Goal: Task Accomplishment & Management: Complete application form

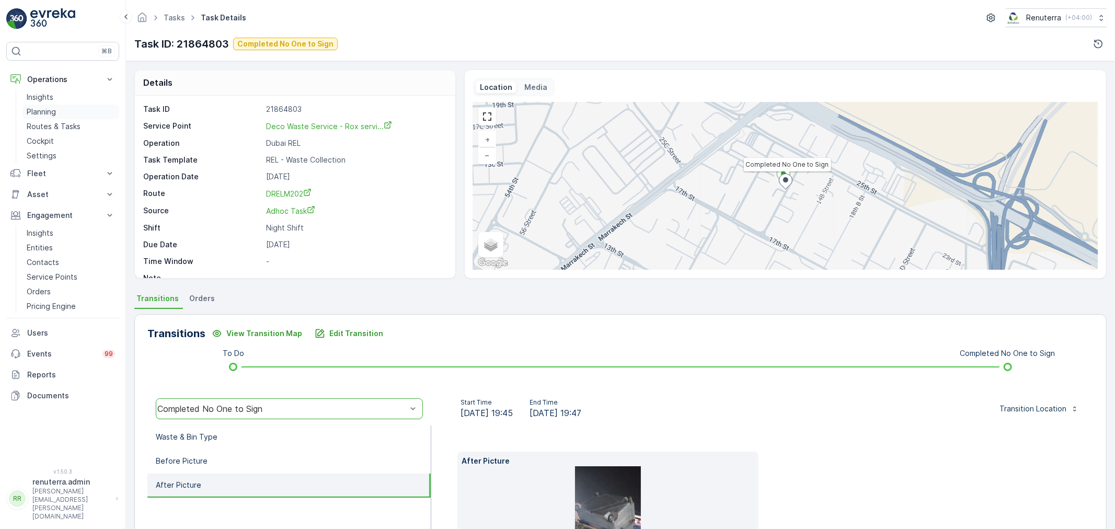
click at [59, 113] on link "Planning" at bounding box center [70, 112] width 97 height 15
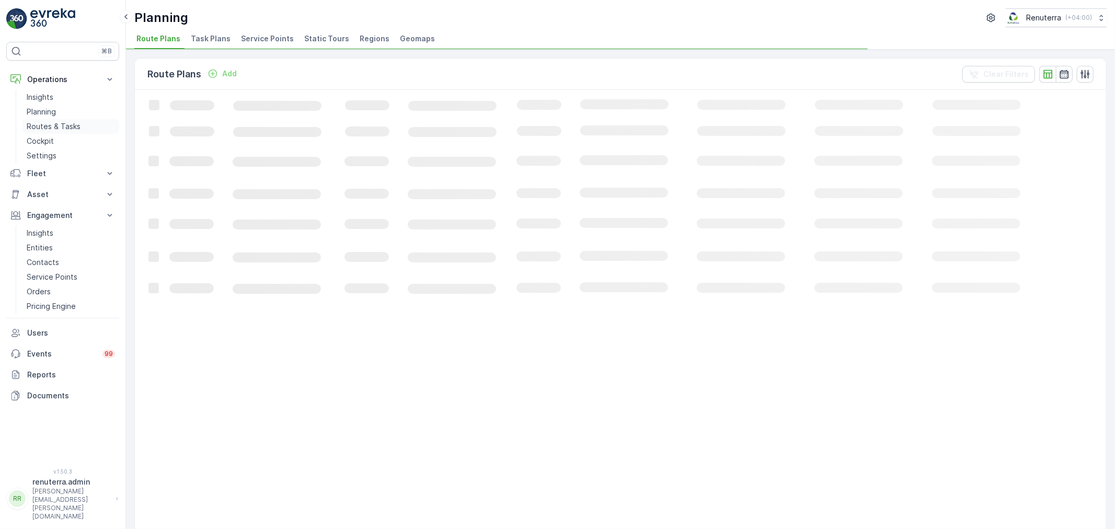
click at [57, 124] on p "Routes & Tasks" at bounding box center [54, 126] width 54 height 10
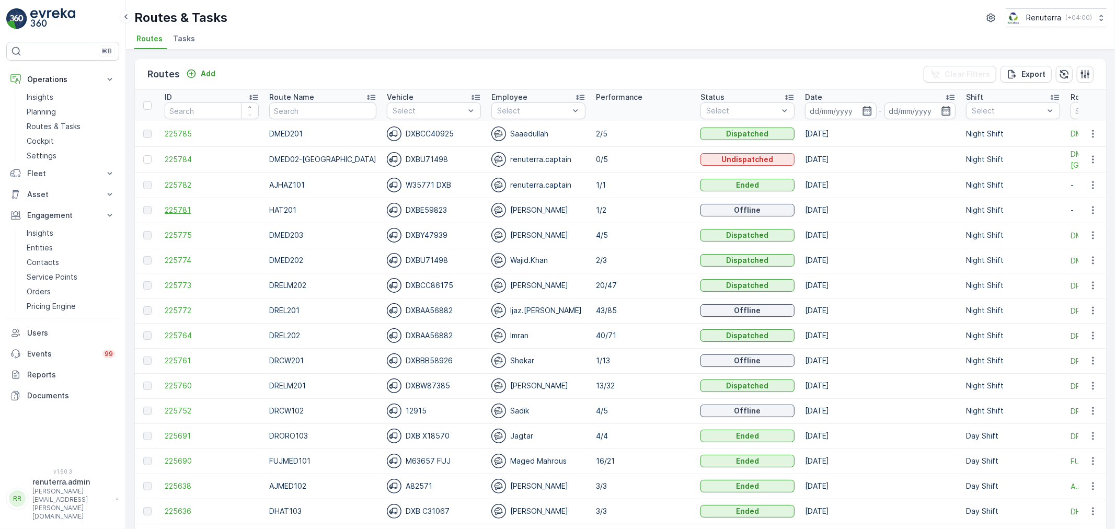
click at [170, 210] on span "225781" at bounding box center [212, 210] width 94 height 10
click at [179, 206] on span "225781" at bounding box center [212, 210] width 94 height 10
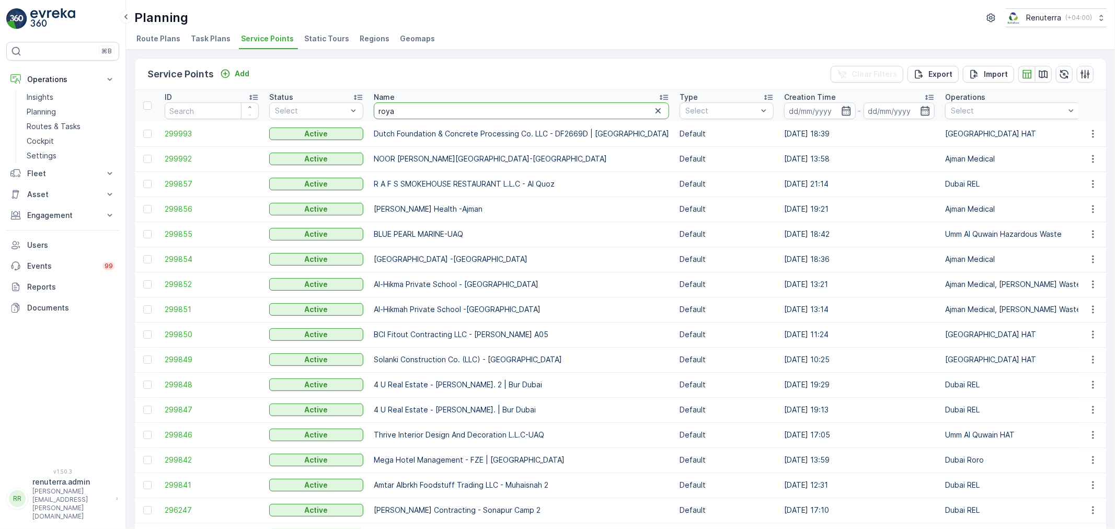
type input "royal"
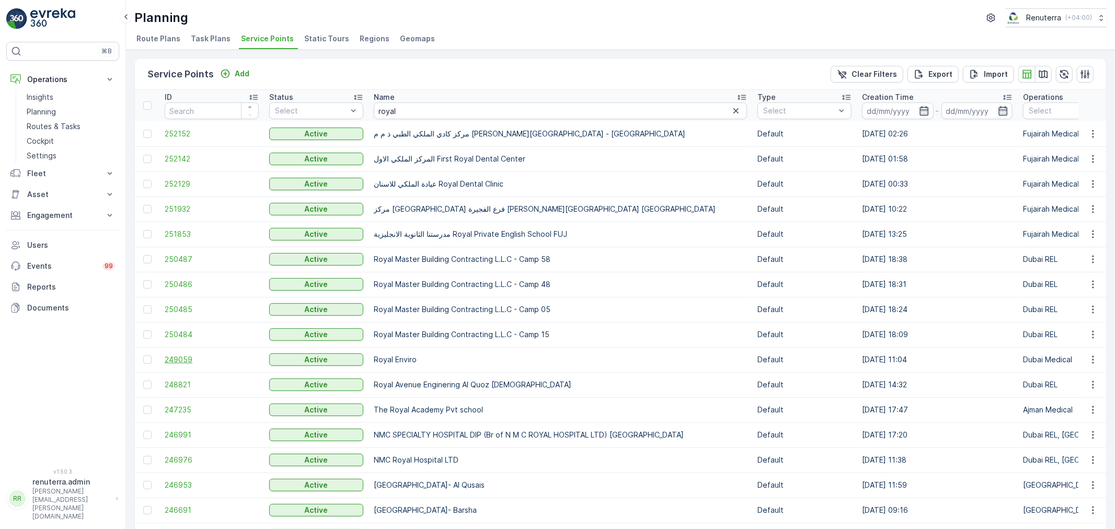
click at [175, 355] on span "249059" at bounding box center [212, 359] width 94 height 10
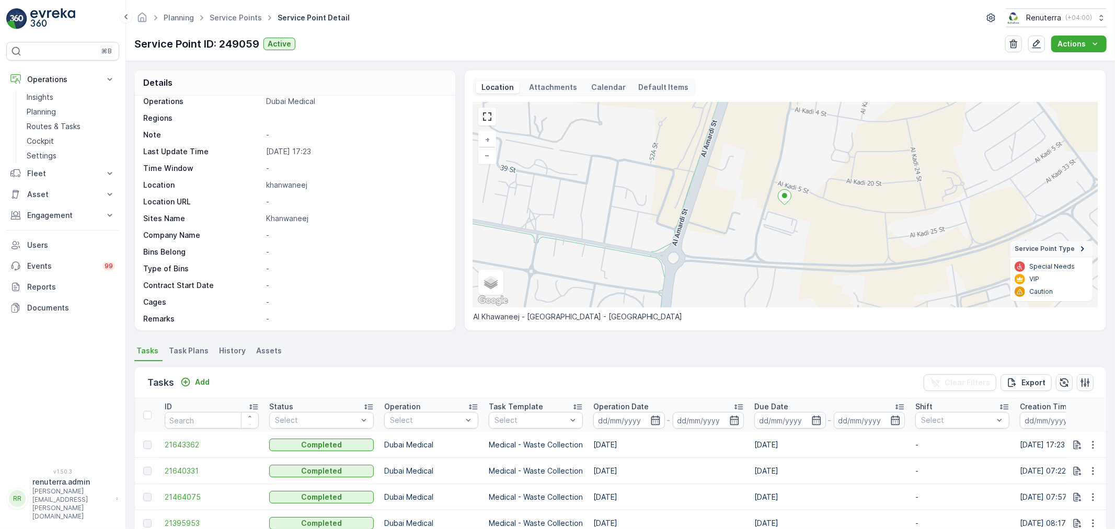
scroll to position [116, 0]
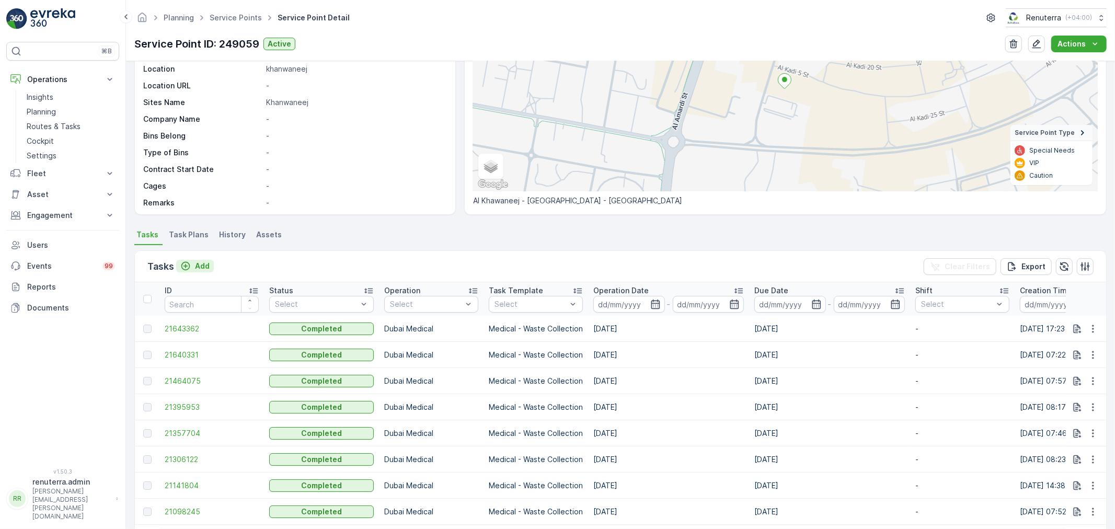
click at [205, 270] on p "Add" at bounding box center [202, 266] width 15 height 10
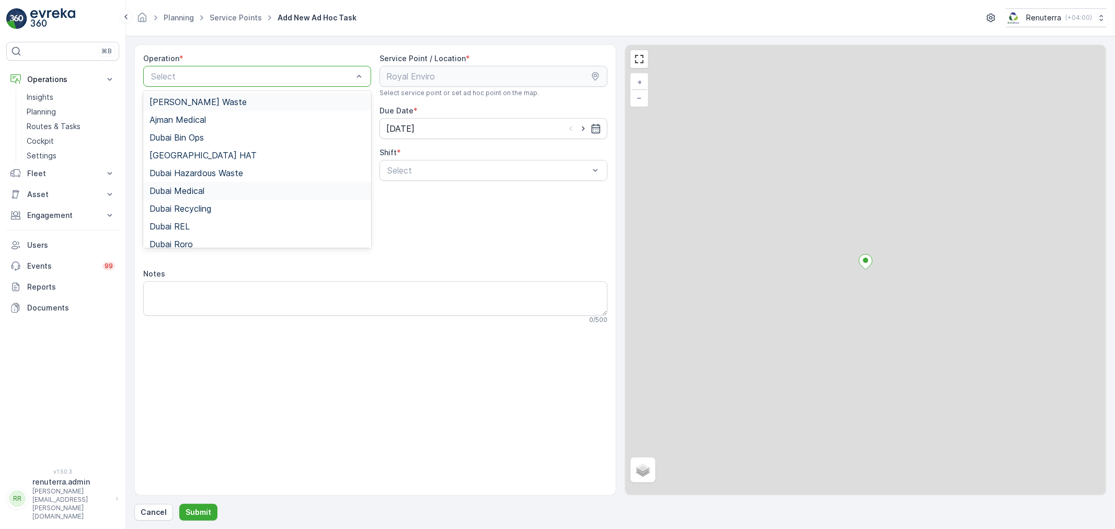
drag, startPoint x: 217, startPoint y: 75, endPoint x: 208, endPoint y: 186, distance: 111.2
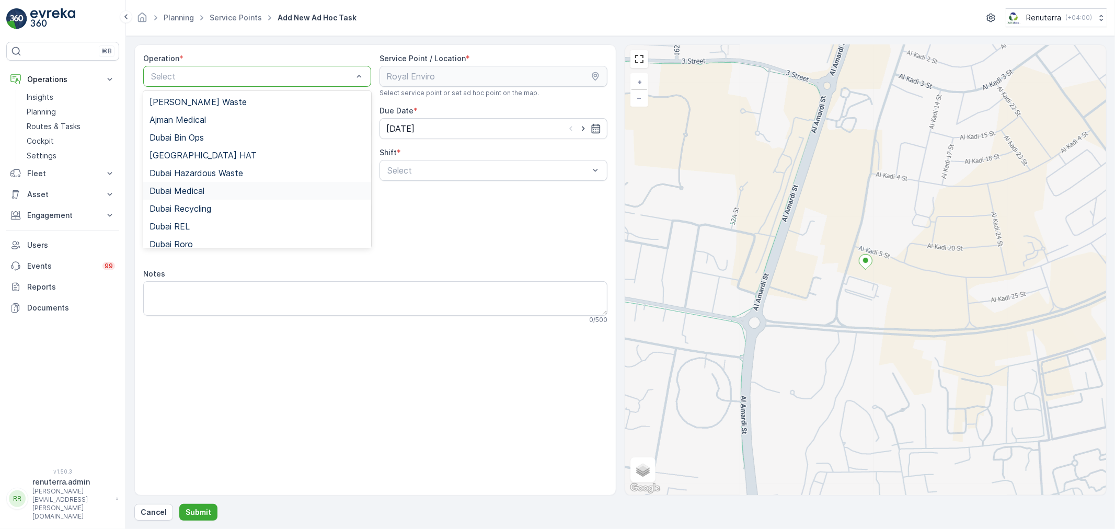
click at [217, 190] on div "Dubai Medical" at bounding box center [256, 190] width 215 height 9
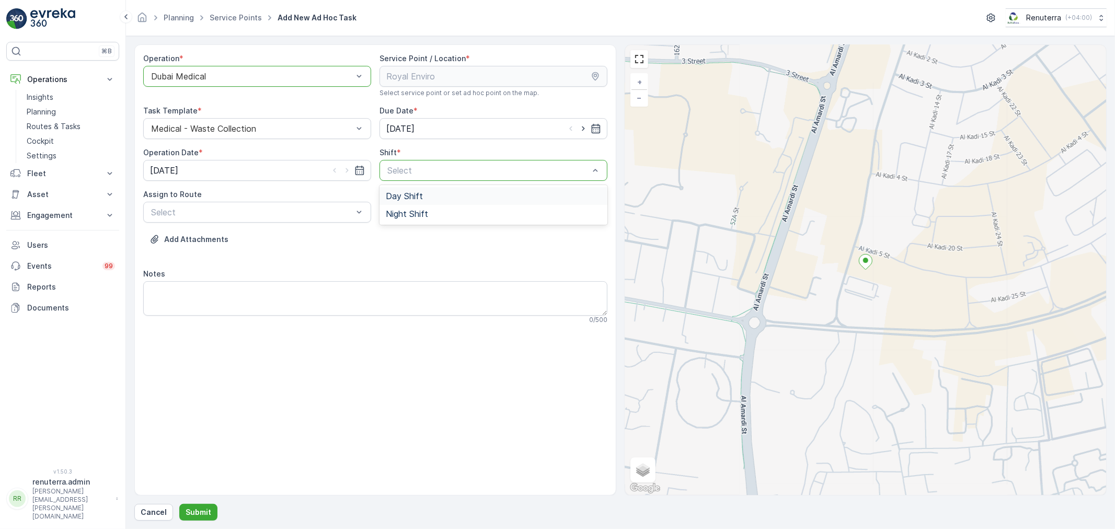
click at [429, 200] on div "Day Shift" at bounding box center [493, 195] width 215 height 9
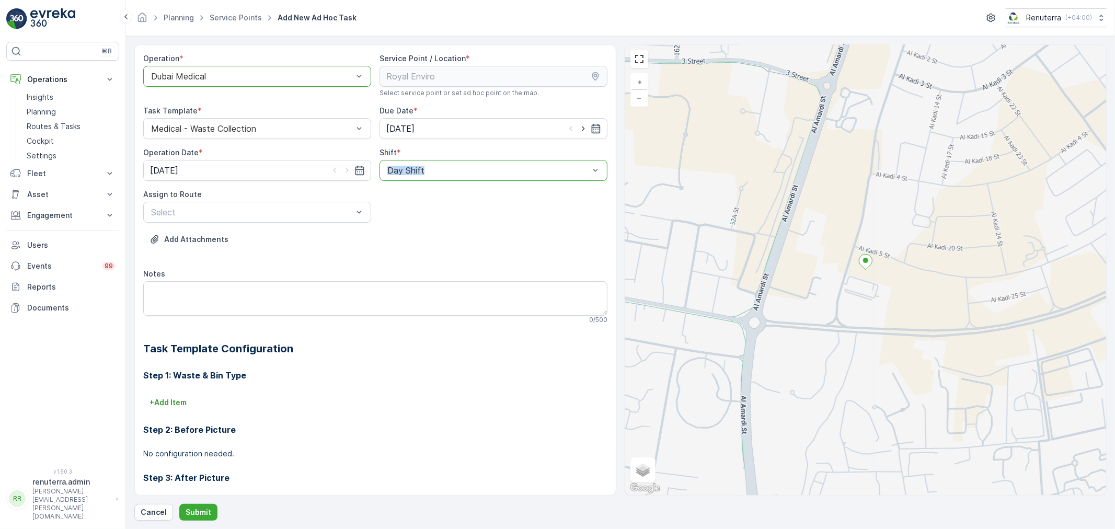
drag, startPoint x: 431, startPoint y: 158, endPoint x: 431, endPoint y: 172, distance: 14.6
click at [431, 163] on div "Shift * option Day Shift, selected. Day Shift" at bounding box center [493, 163] width 228 height 33
drag, startPoint x: 431, startPoint y: 172, endPoint x: 426, endPoint y: 212, distance: 39.5
click at [431, 173] on div at bounding box center [488, 170] width 204 height 9
click at [426, 212] on span "Night Shift" at bounding box center [407, 213] width 42 height 9
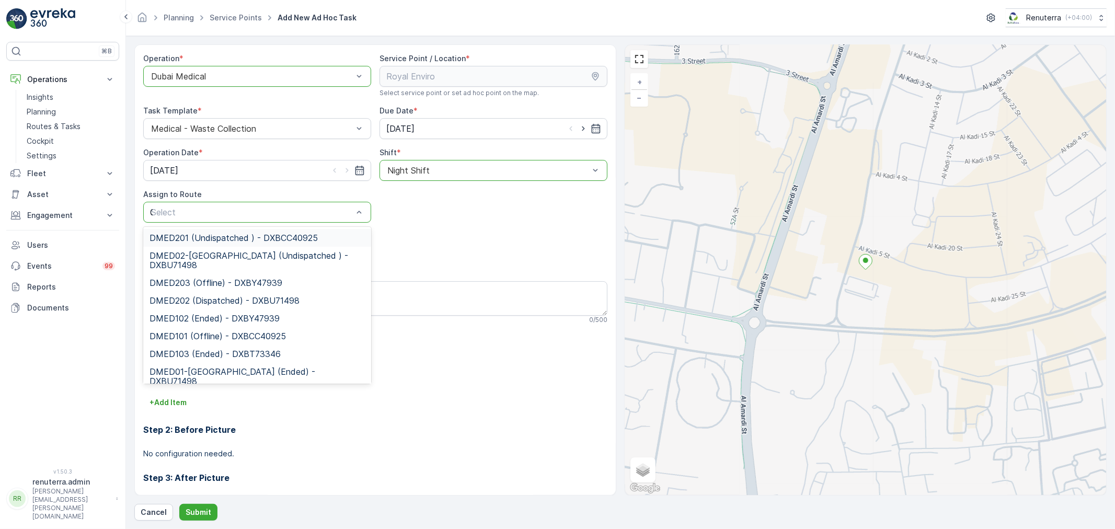
type input "02"
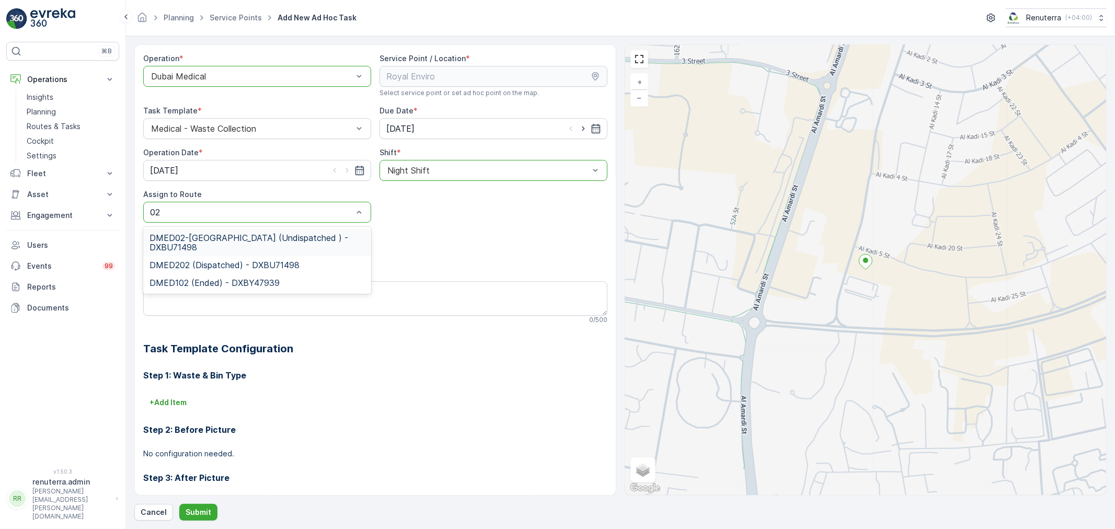
click at [248, 255] on div "DMED02-Khawaneej Yard (Undispatched ) - DXBU71498" at bounding box center [257, 242] width 228 height 27
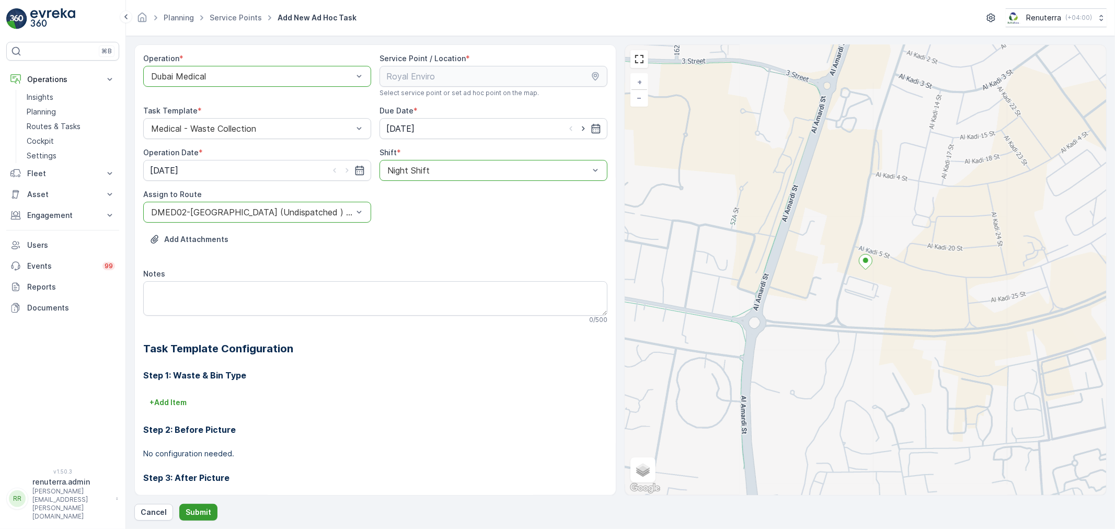
click at [207, 502] on div "Operation * option Dubai Medical, selected. Dubai Medical Service Point / Locat…" at bounding box center [620, 282] width 972 height 476
click at [207, 508] on p "Submit" at bounding box center [199, 512] width 26 height 10
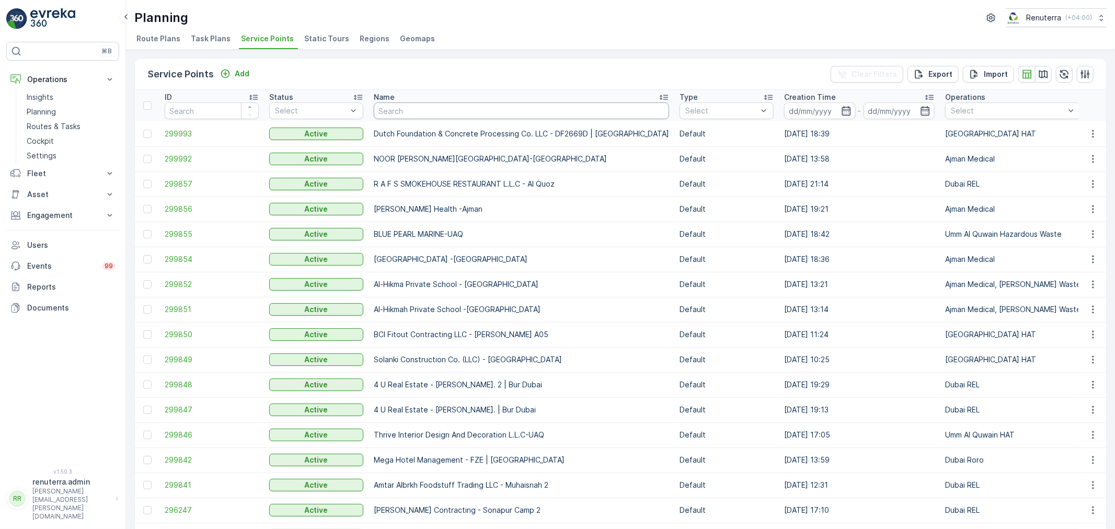
click at [414, 118] on input "text" at bounding box center [521, 110] width 295 height 17
type input "salam"
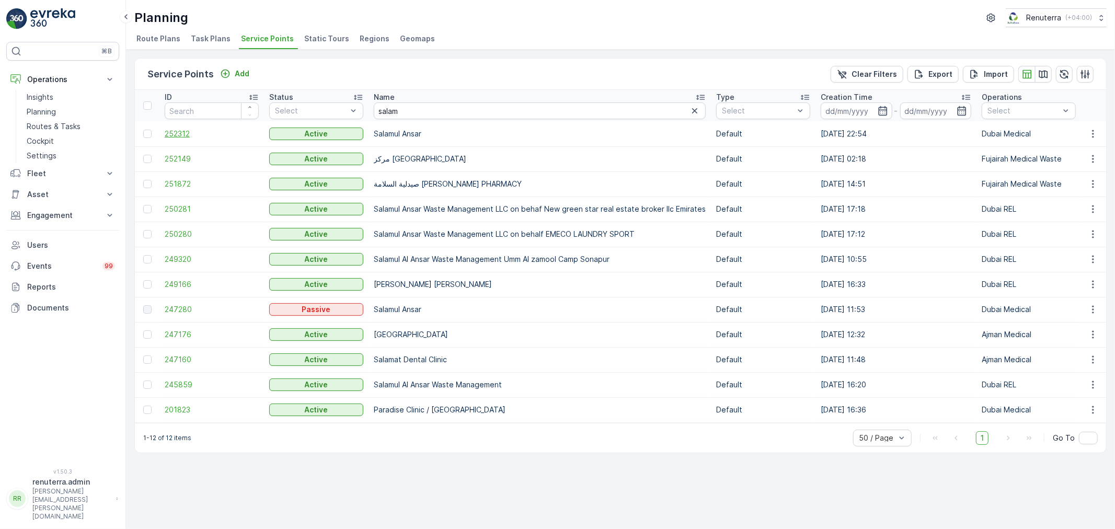
click at [175, 137] on span "252312" at bounding box center [212, 134] width 94 height 10
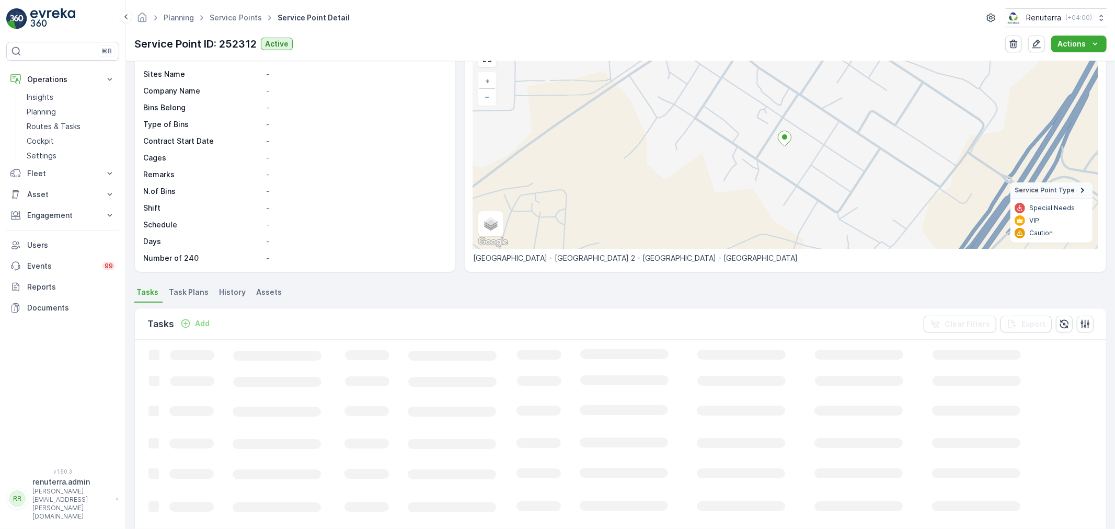
scroll to position [174, 0]
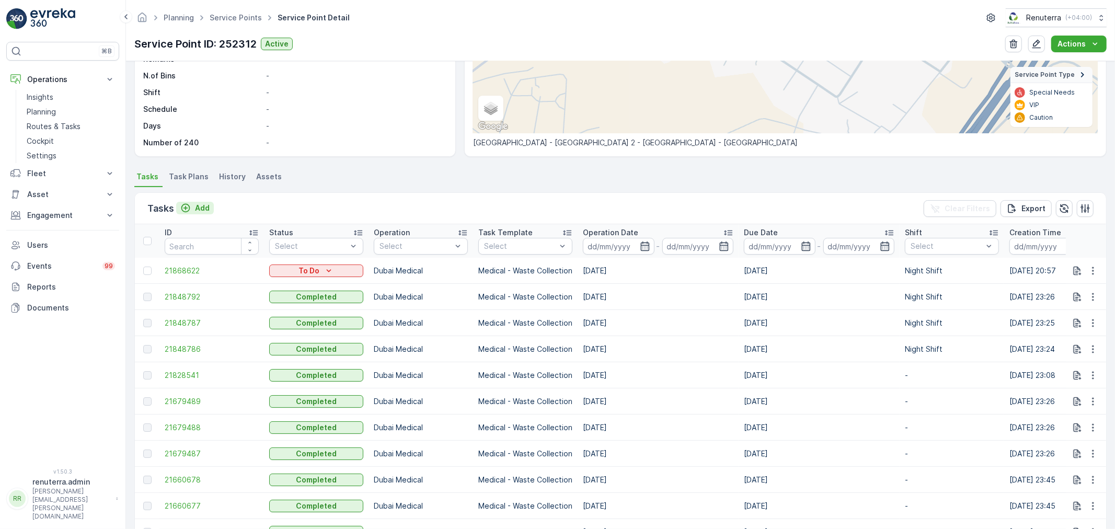
click at [206, 206] on p "Add" at bounding box center [202, 208] width 15 height 10
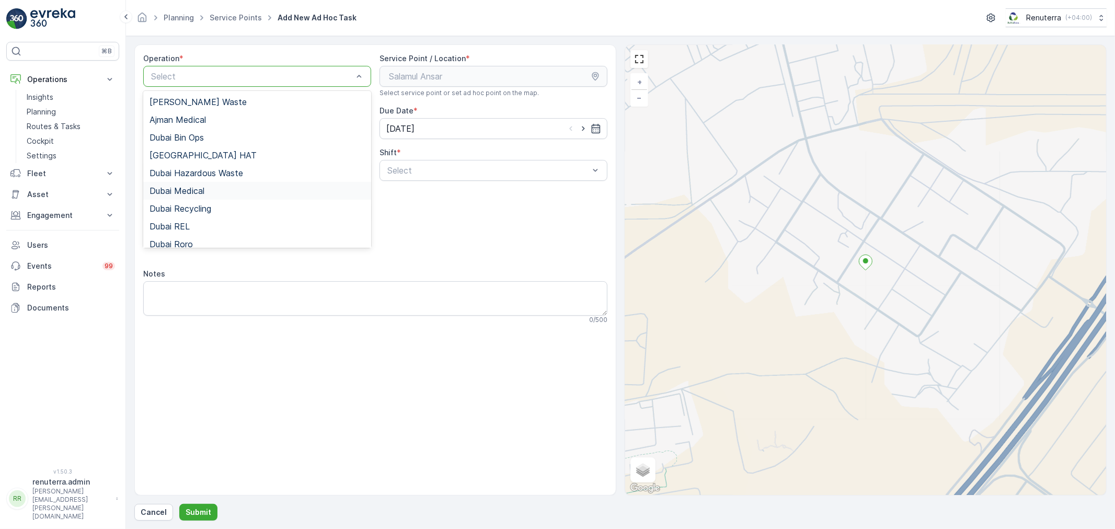
click at [232, 194] on div "Dubai Medical" at bounding box center [256, 190] width 215 height 9
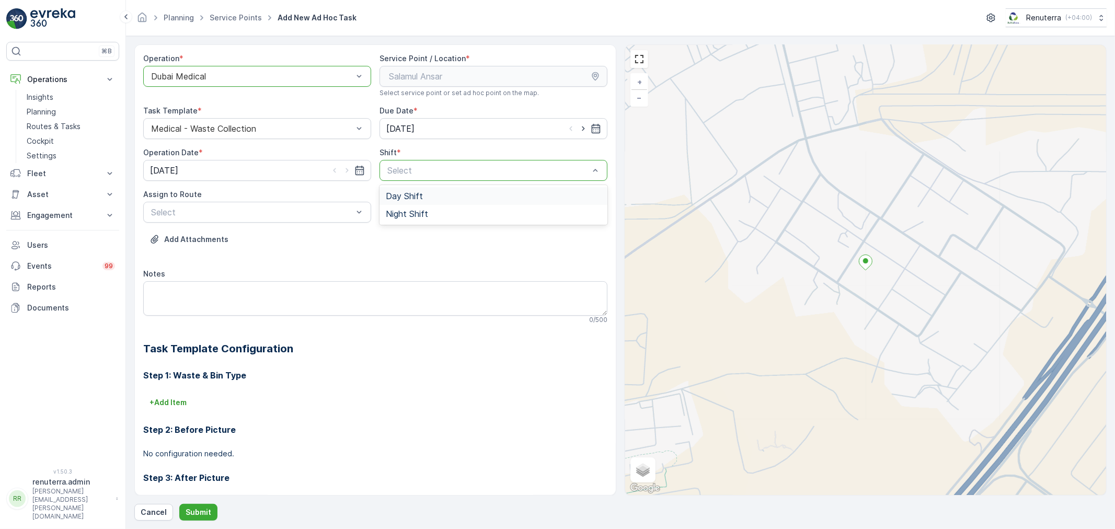
click at [413, 207] on div "Night Shift" at bounding box center [493, 214] width 228 height 18
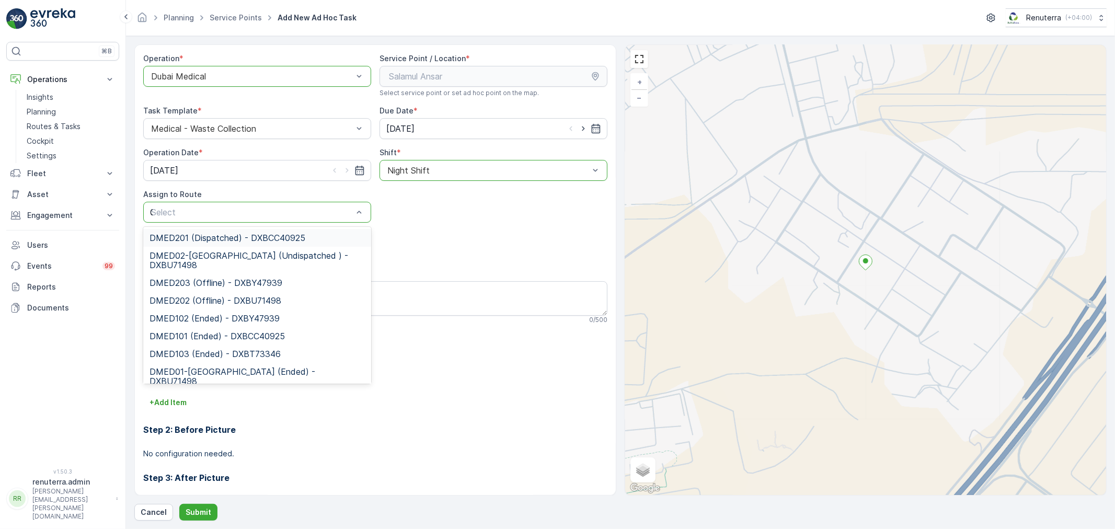
type input "02"
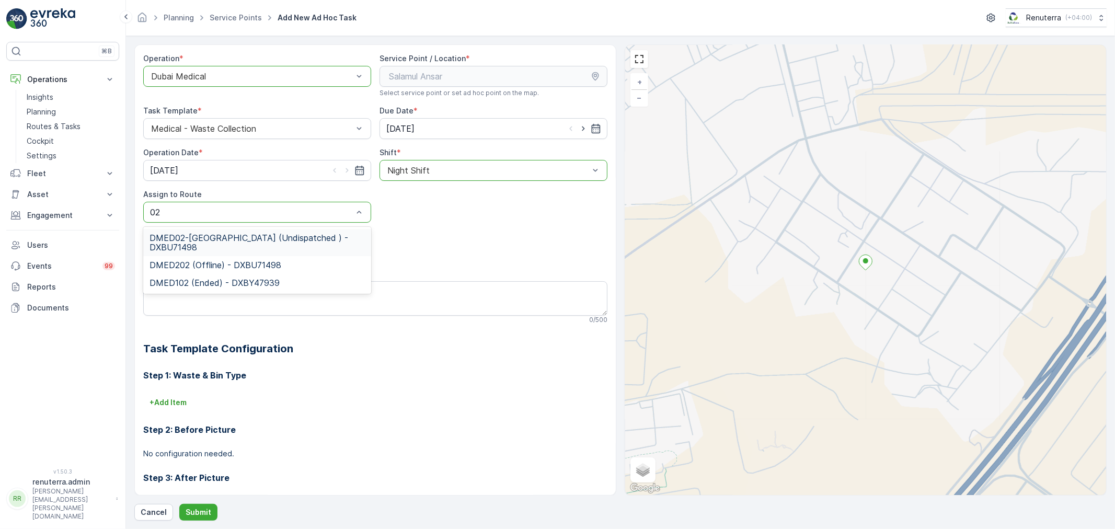
click at [274, 242] on span "DMED02-Khawaneej Yard (Undispatched ) - DXBU71498" at bounding box center [256, 242] width 215 height 19
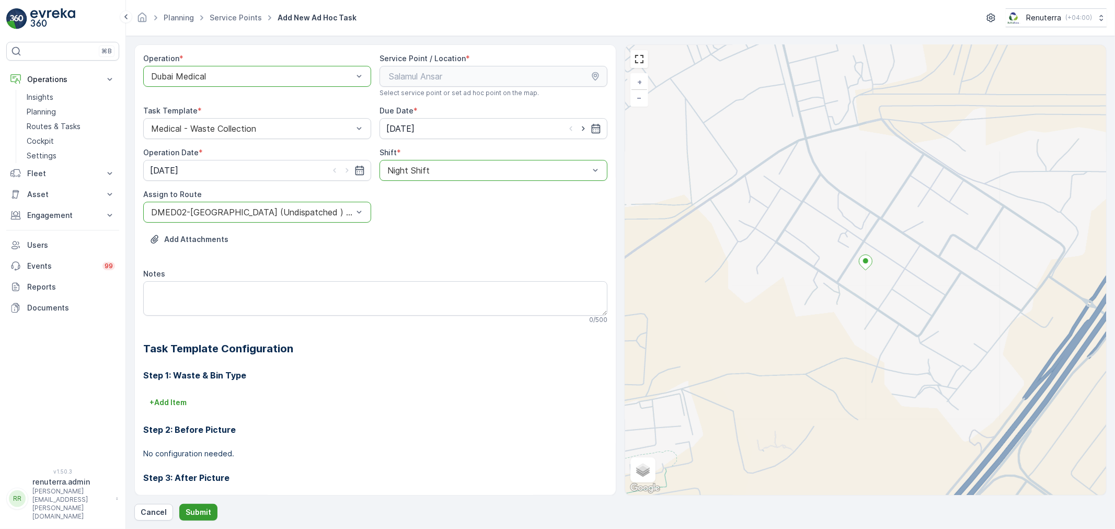
click at [206, 519] on button "Submit" at bounding box center [198, 512] width 38 height 17
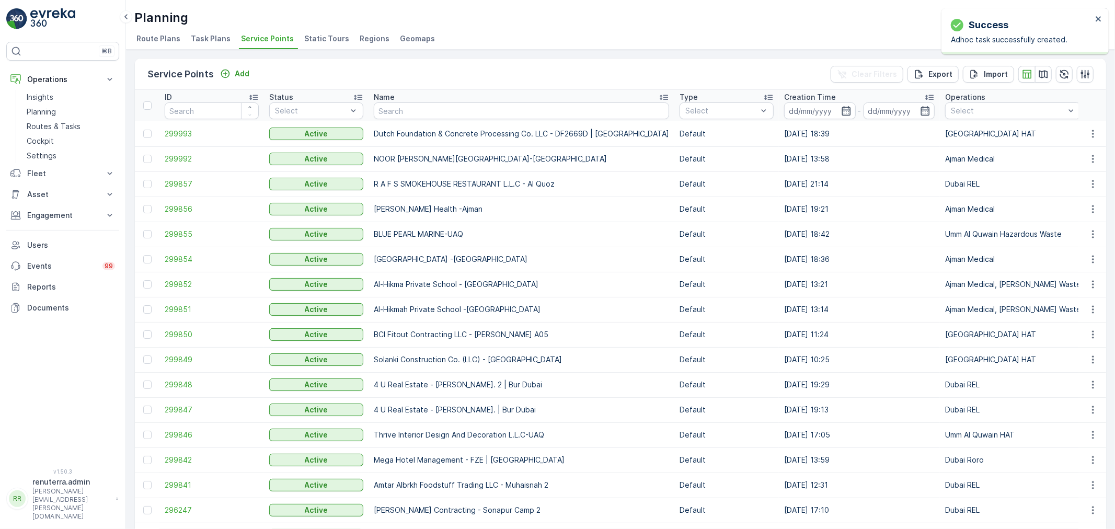
click at [417, 119] on th "Name" at bounding box center [521, 105] width 306 height 31
click at [423, 111] on input "text" at bounding box center [521, 110] width 295 height 17
type input "salam"
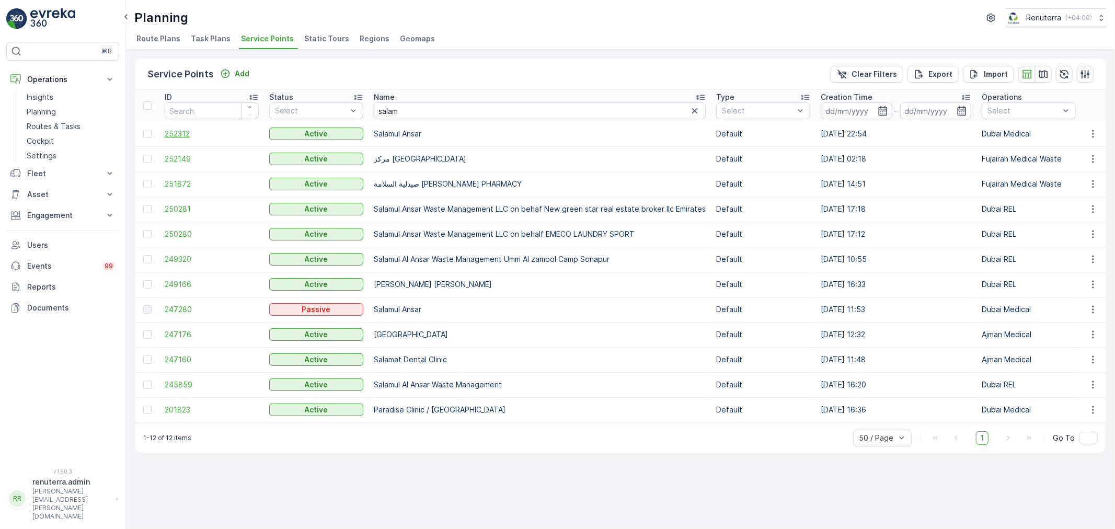
click at [186, 134] on span "252312" at bounding box center [212, 134] width 94 height 10
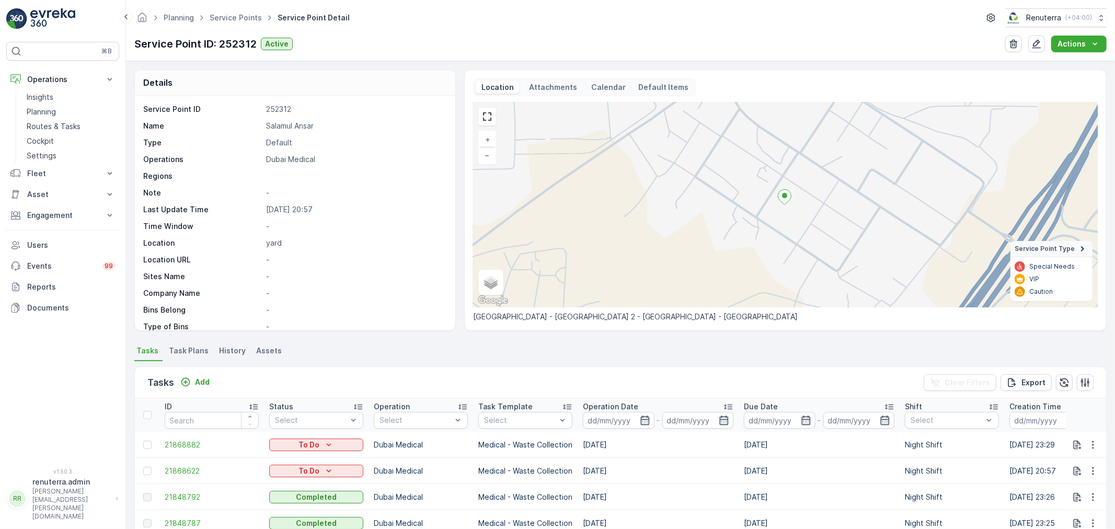
scroll to position [144, 0]
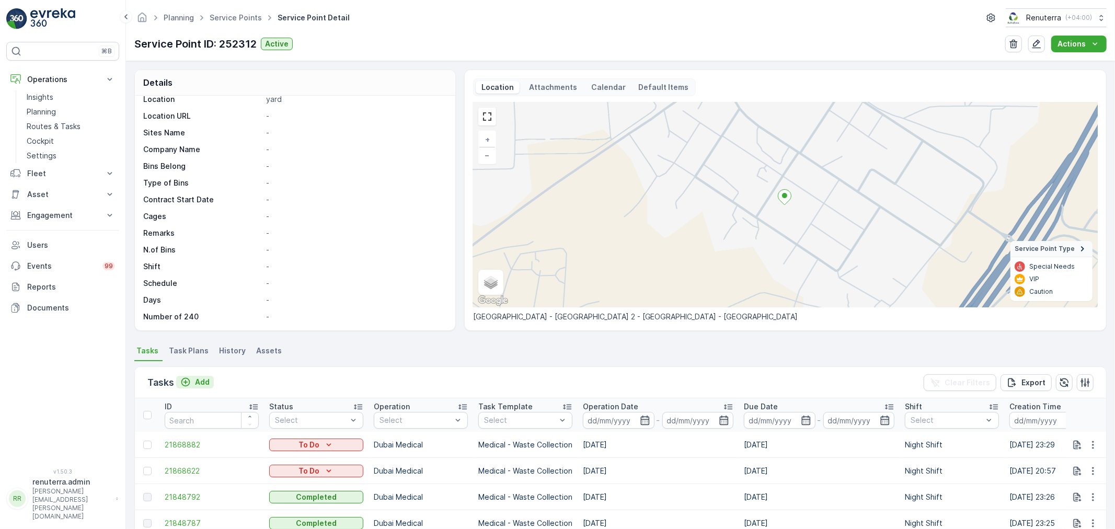
click at [192, 383] on div "Add" at bounding box center [194, 382] width 29 height 10
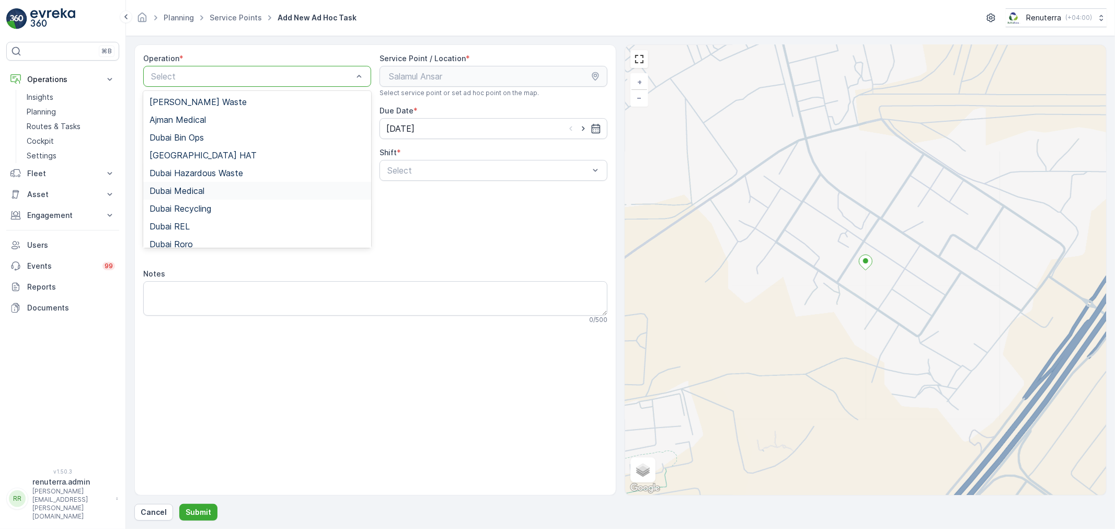
drag, startPoint x: 222, startPoint y: 192, endPoint x: 247, endPoint y: 190, distance: 25.2
click at [222, 191] on div "Dubai Medical" at bounding box center [256, 190] width 215 height 9
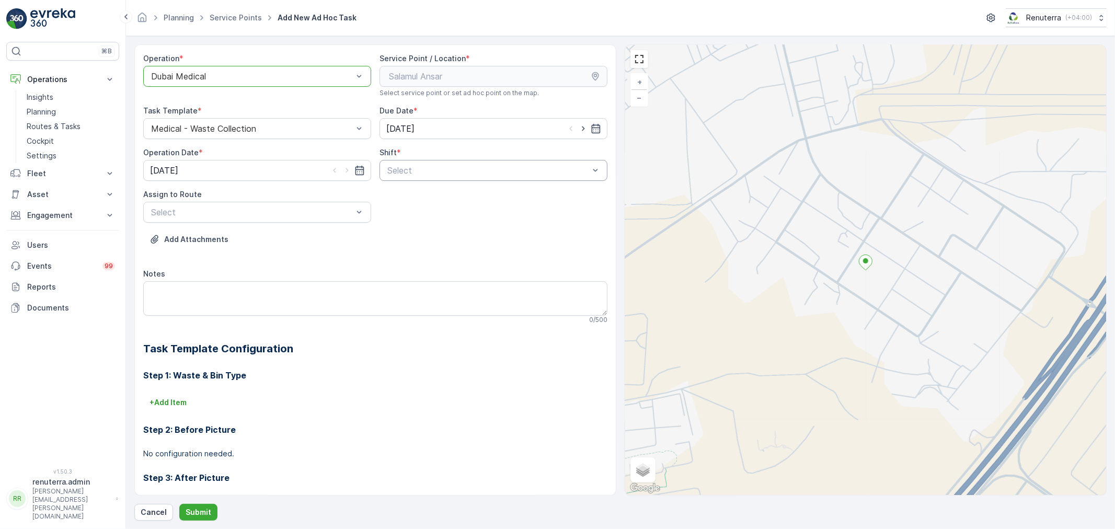
click at [457, 179] on div "Select" at bounding box center [493, 170] width 228 height 21
drag, startPoint x: 420, startPoint y: 212, endPoint x: 391, endPoint y: 215, distance: 29.5
click at [417, 210] on span "Night Shift" at bounding box center [407, 213] width 42 height 9
click at [235, 218] on div "Select" at bounding box center [257, 212] width 228 height 21
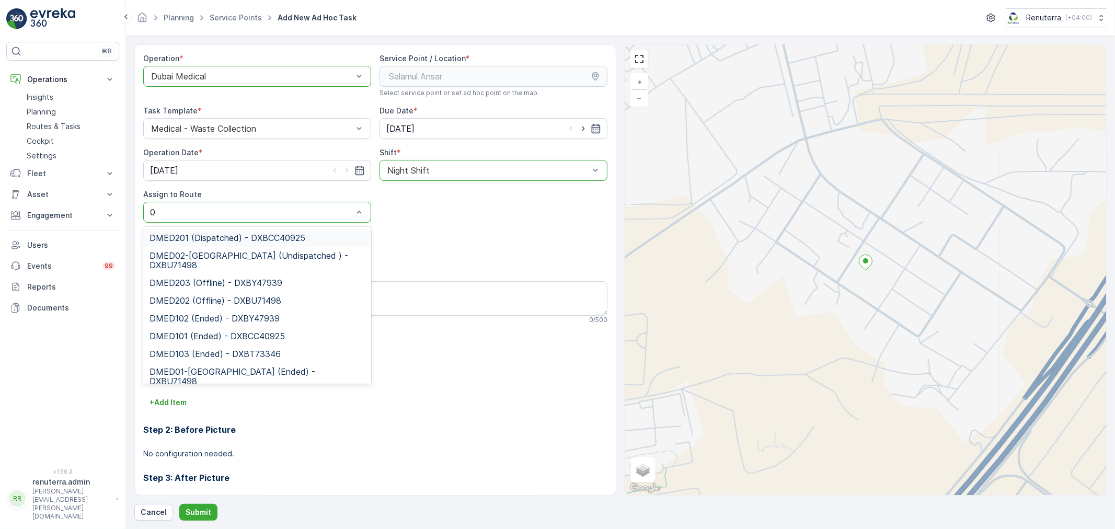
type input "02"
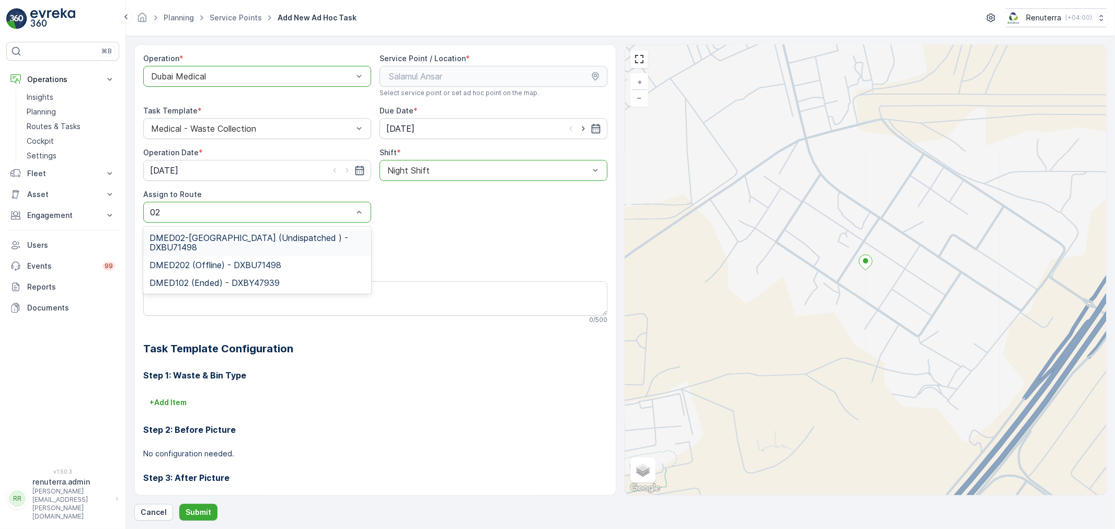
drag, startPoint x: 212, startPoint y: 234, endPoint x: 212, endPoint y: 242, distance: 8.4
click at [212, 235] on span "DMED02-Khawaneej Yard (Undispatched ) - DXBU71498" at bounding box center [256, 242] width 215 height 19
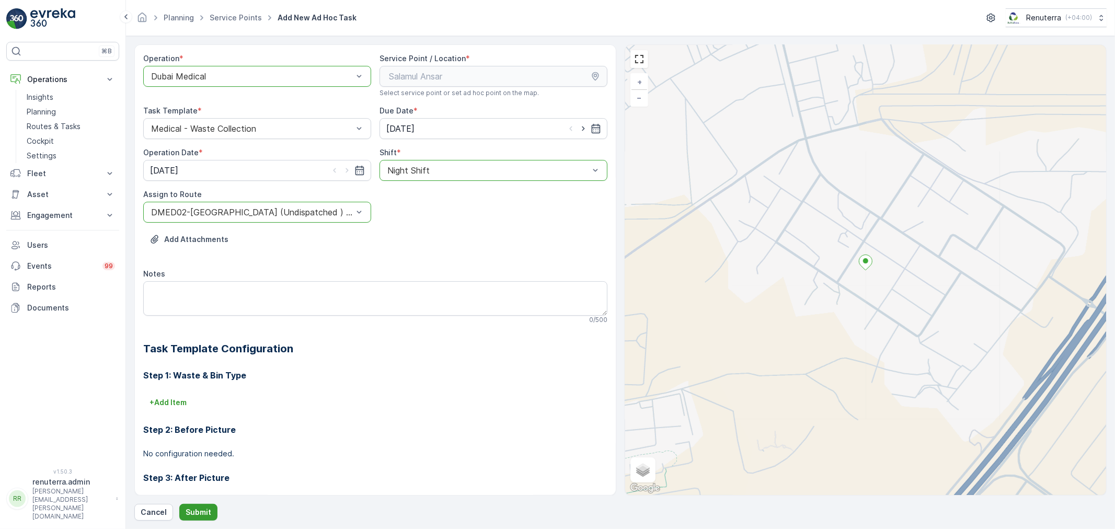
click at [194, 507] on p "Submit" at bounding box center [199, 512] width 26 height 10
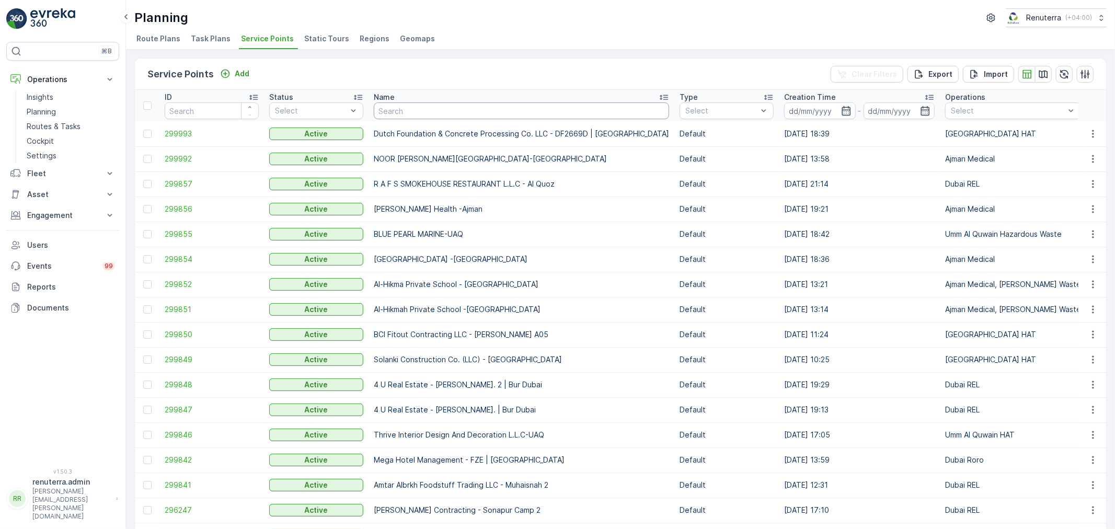
click at [459, 106] on input "text" at bounding box center [521, 110] width 295 height 17
type input "salam"
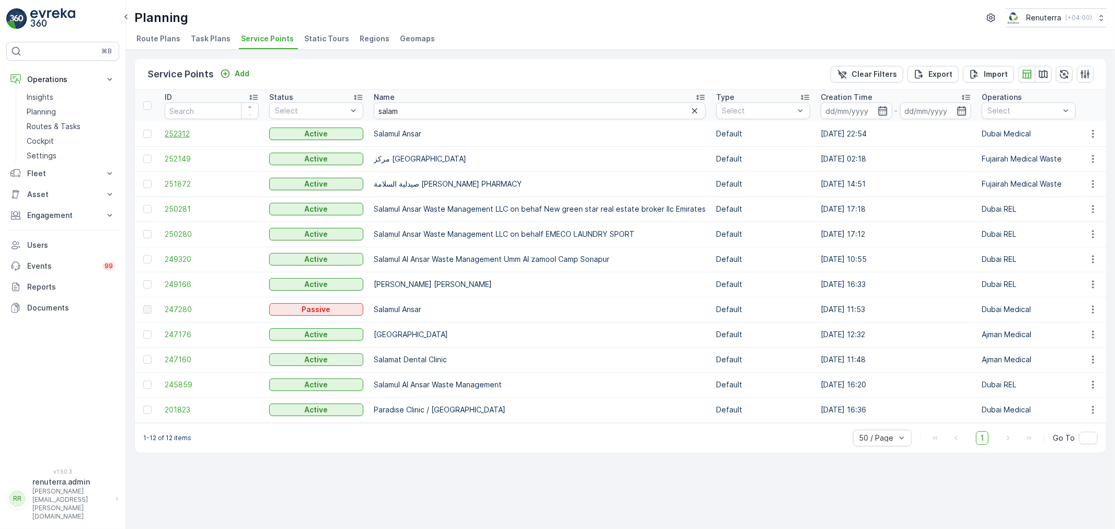
click at [179, 132] on span "252312" at bounding box center [212, 134] width 94 height 10
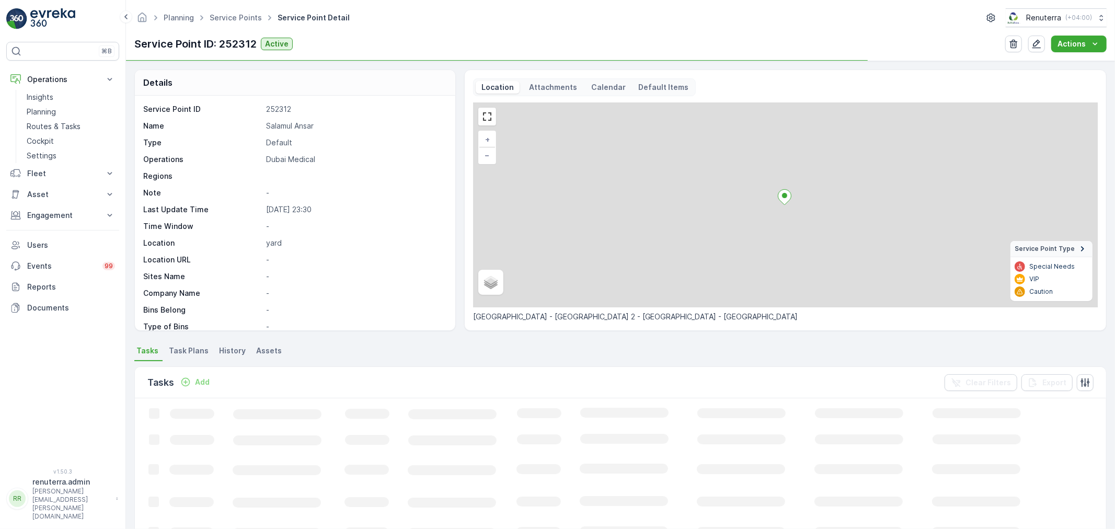
scroll to position [58, 0]
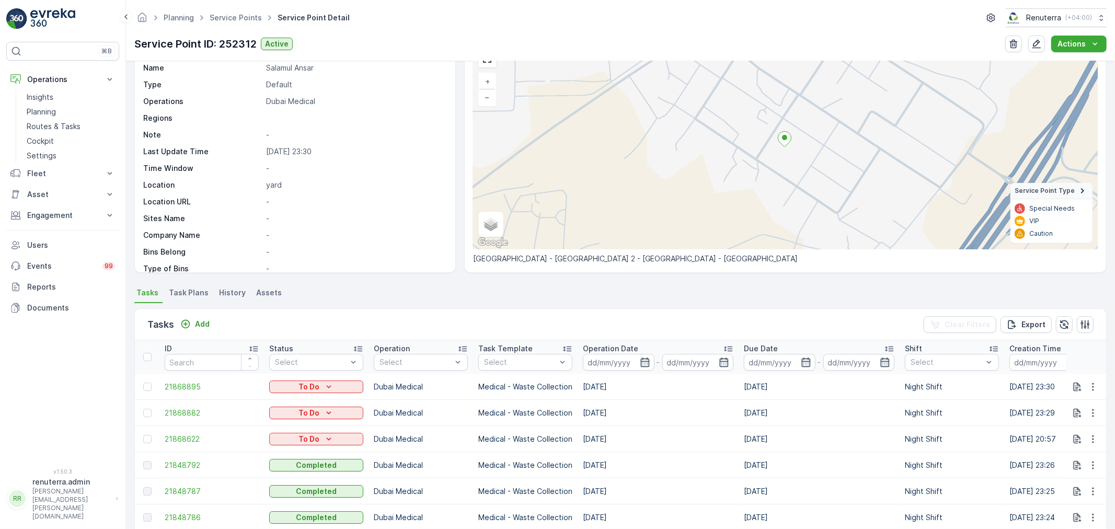
click at [206, 317] on div "Tasks Add" at bounding box center [180, 324] width 66 height 15
click at [200, 319] on p "Add" at bounding box center [202, 324] width 15 height 10
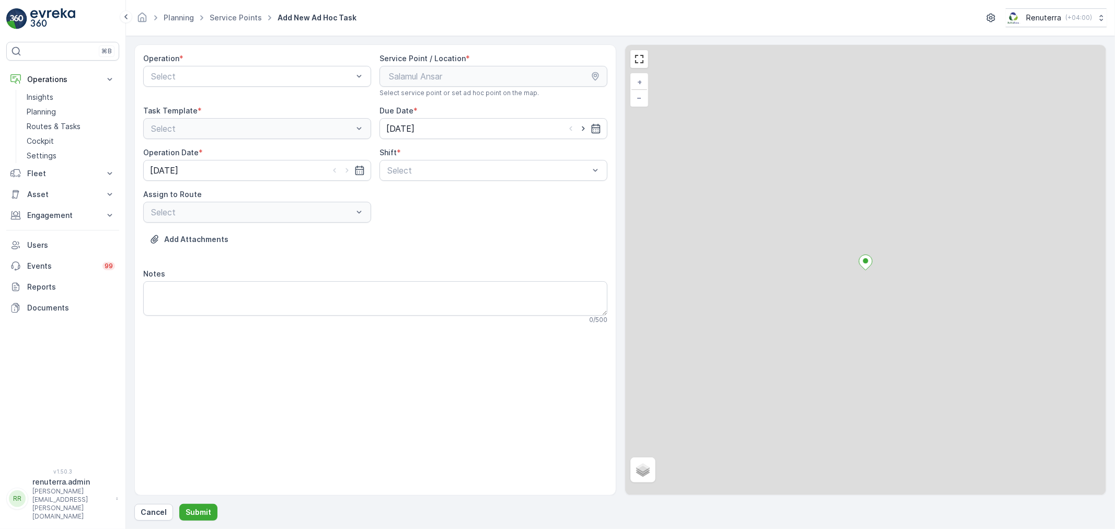
click at [233, 64] on div "Operation * Select" at bounding box center [257, 75] width 228 height 44
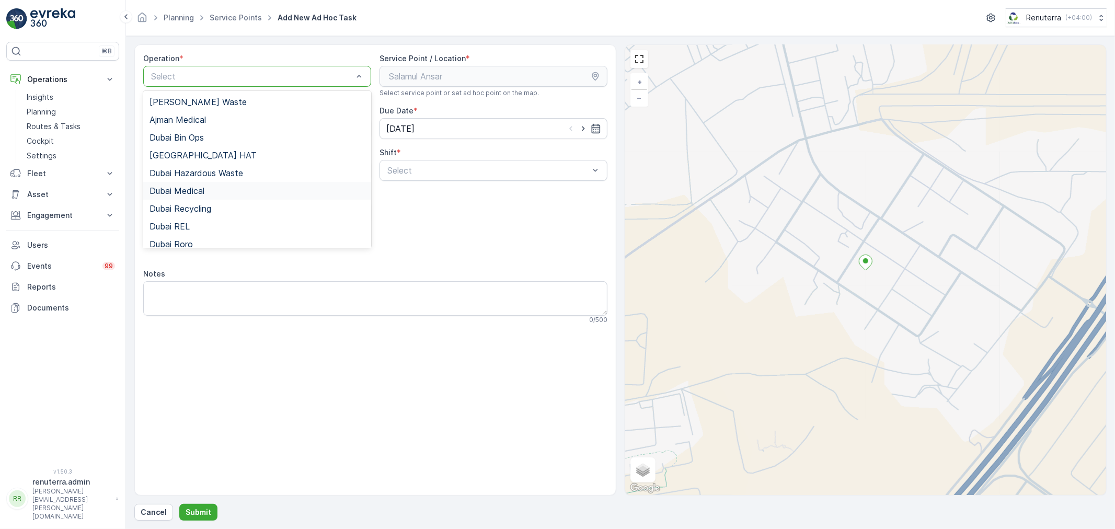
click at [222, 187] on div "Dubai Medical" at bounding box center [256, 190] width 215 height 9
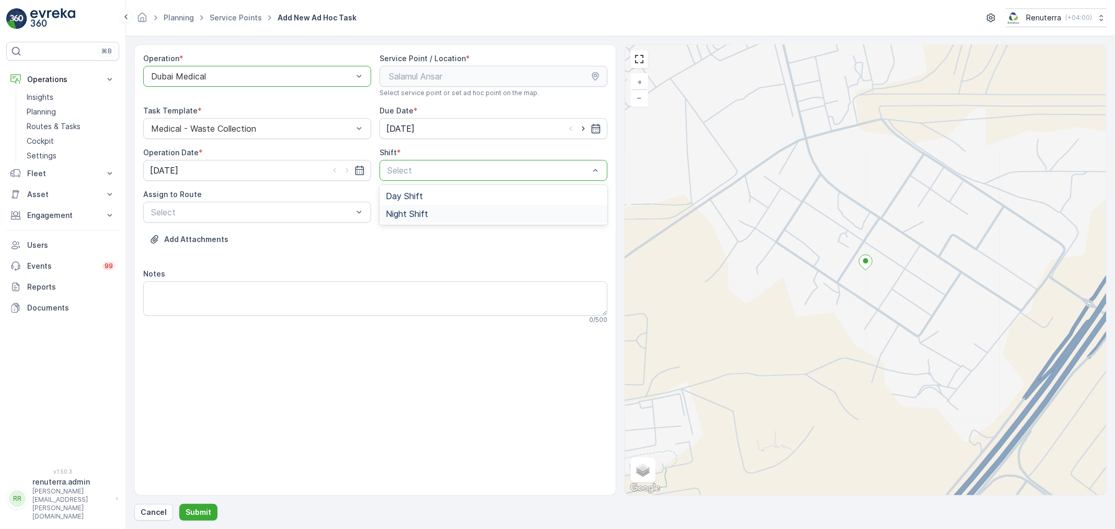
click at [419, 220] on div "Night Shift" at bounding box center [493, 214] width 228 height 18
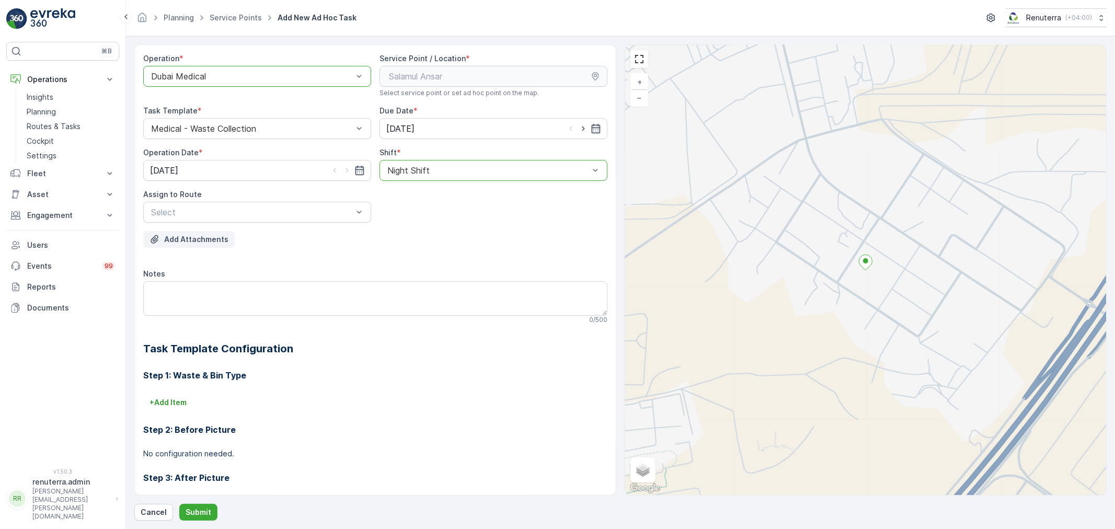
drag, startPoint x: 213, startPoint y: 236, endPoint x: 218, endPoint y: 232, distance: 7.0
click at [215, 234] on p "Add Attachments" at bounding box center [196, 239] width 64 height 10
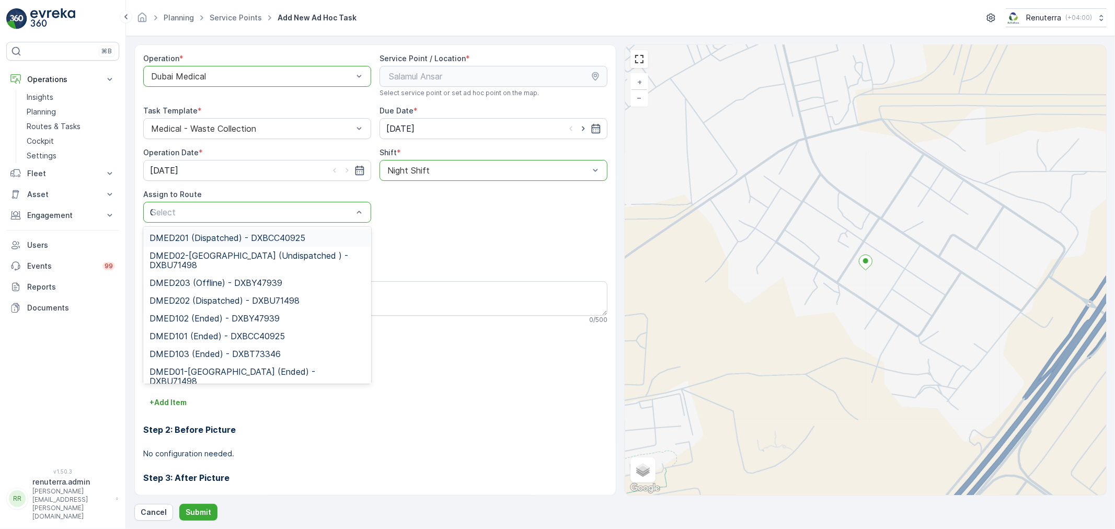
type input "02"
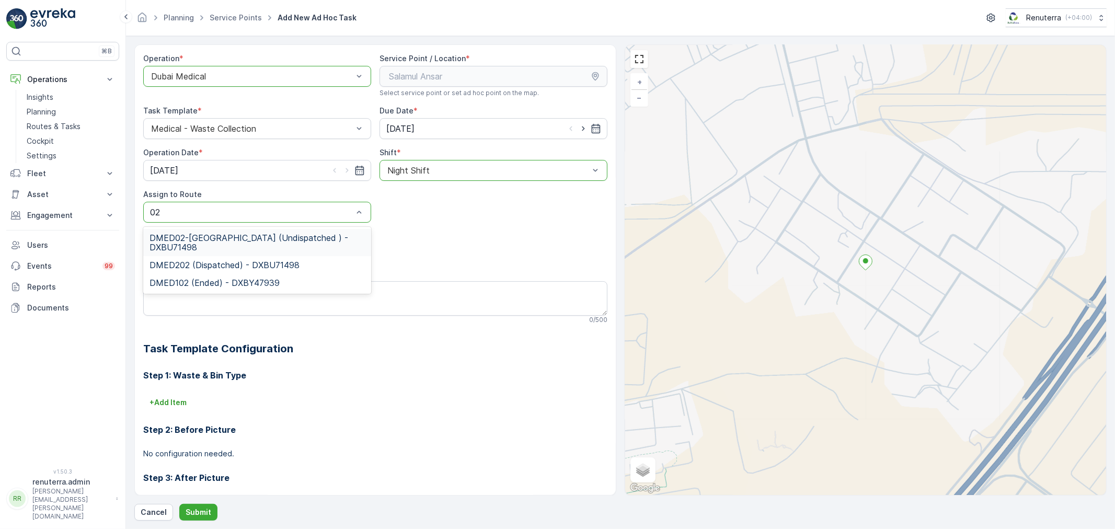
click at [208, 239] on span "DMED02-Khawaneej Yard (Undispatched ) - DXBU71498" at bounding box center [256, 242] width 215 height 19
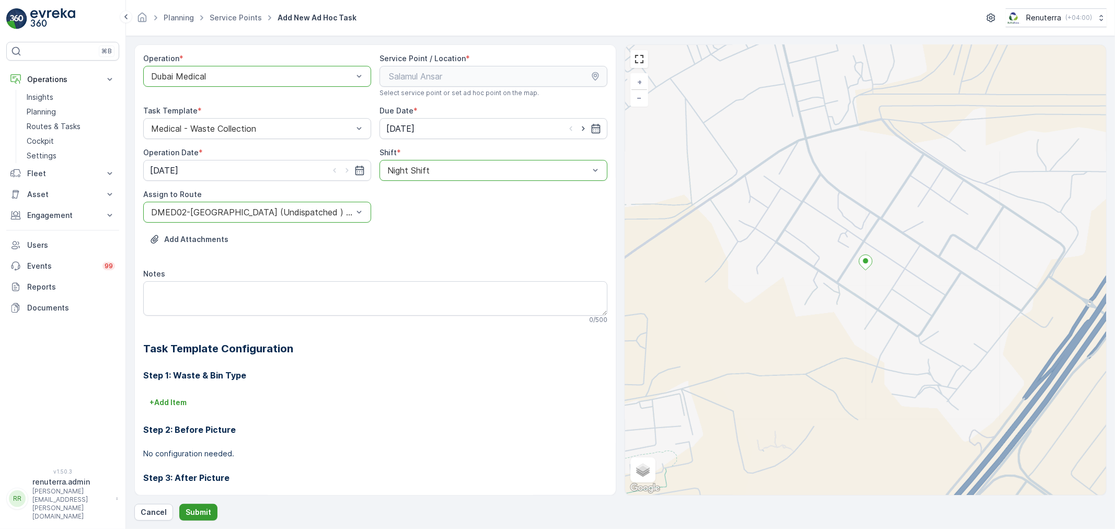
click at [203, 514] on p "Submit" at bounding box center [199, 512] width 26 height 10
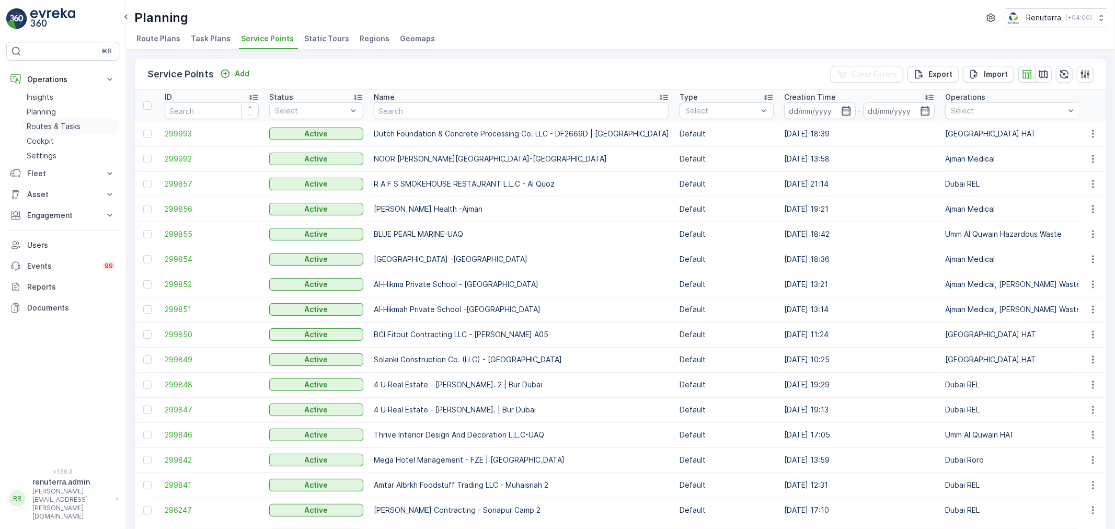
click at [58, 126] on p "Routes & Tasks" at bounding box center [54, 126] width 54 height 10
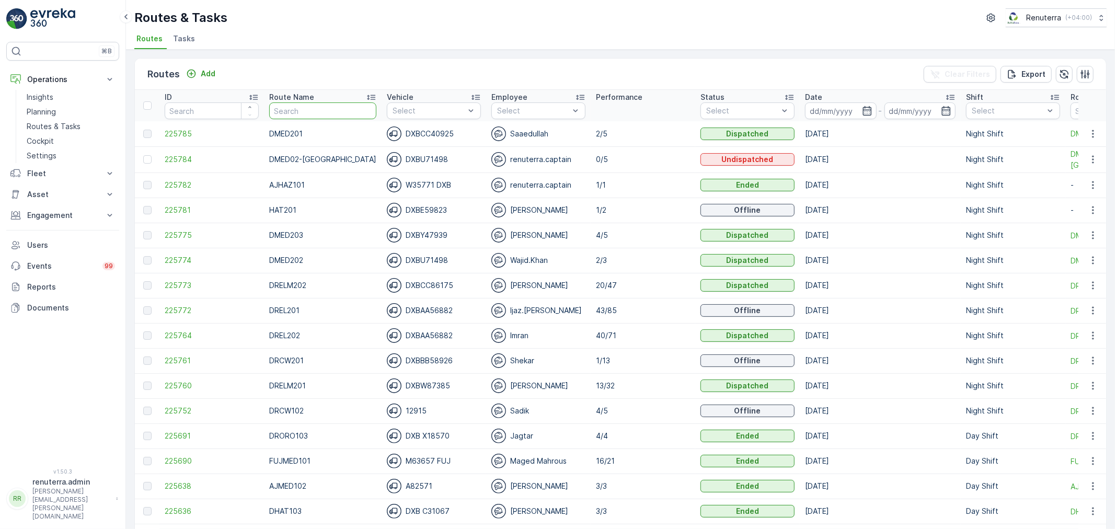
click at [316, 103] on input "text" at bounding box center [322, 110] width 107 height 17
type input "hat"
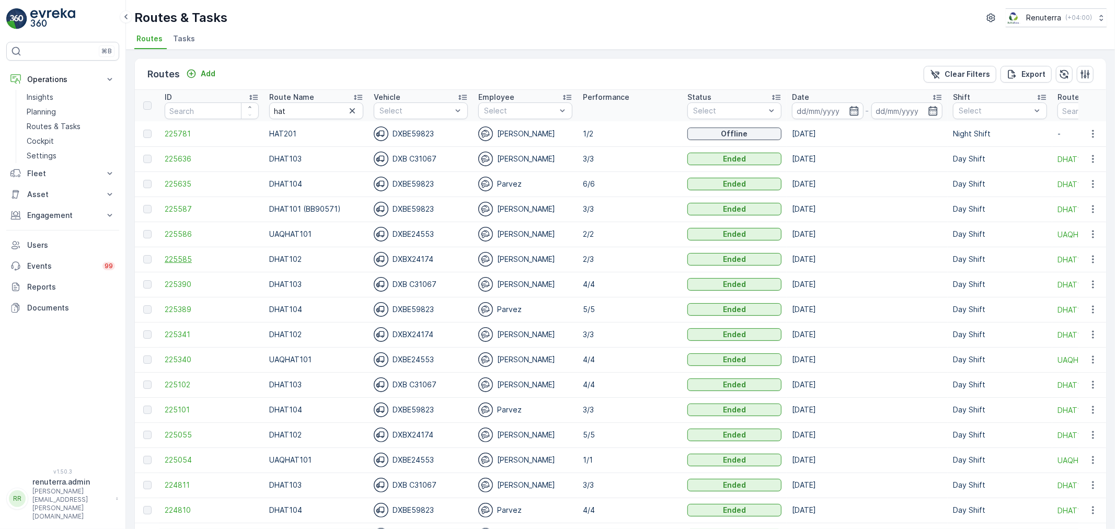
click at [183, 260] on span "225585" at bounding box center [212, 259] width 94 height 10
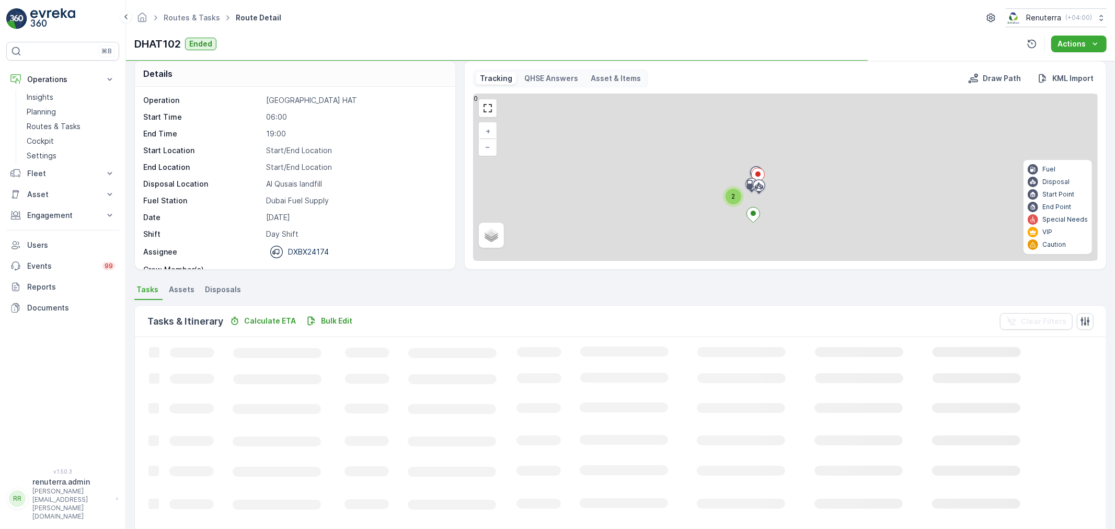
scroll to position [9, 0]
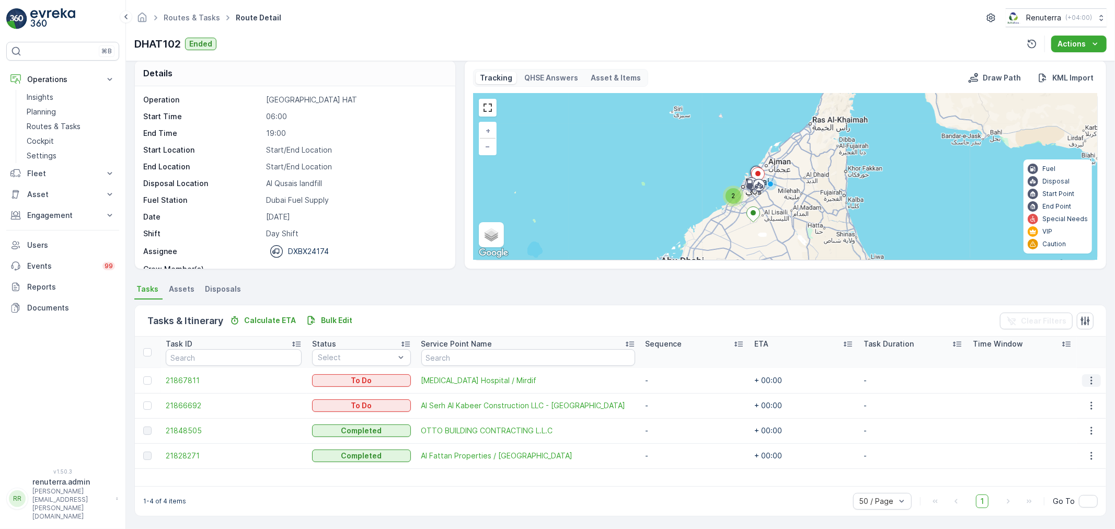
click at [1087, 377] on icon "button" at bounding box center [1091, 380] width 10 height 10
click at [1068, 421] on span "Change Route" at bounding box center [1066, 424] width 51 height 10
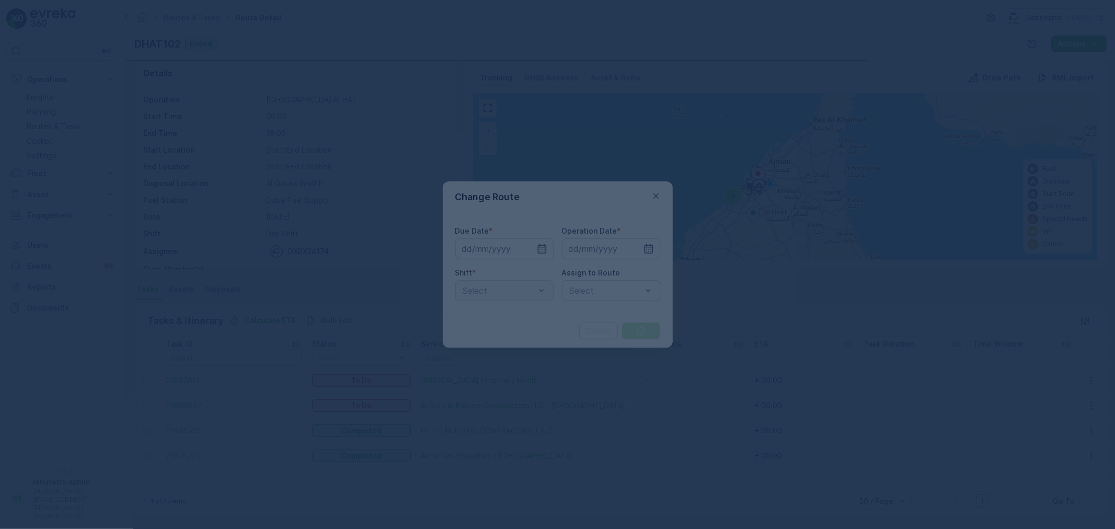
type input "[DATE]"
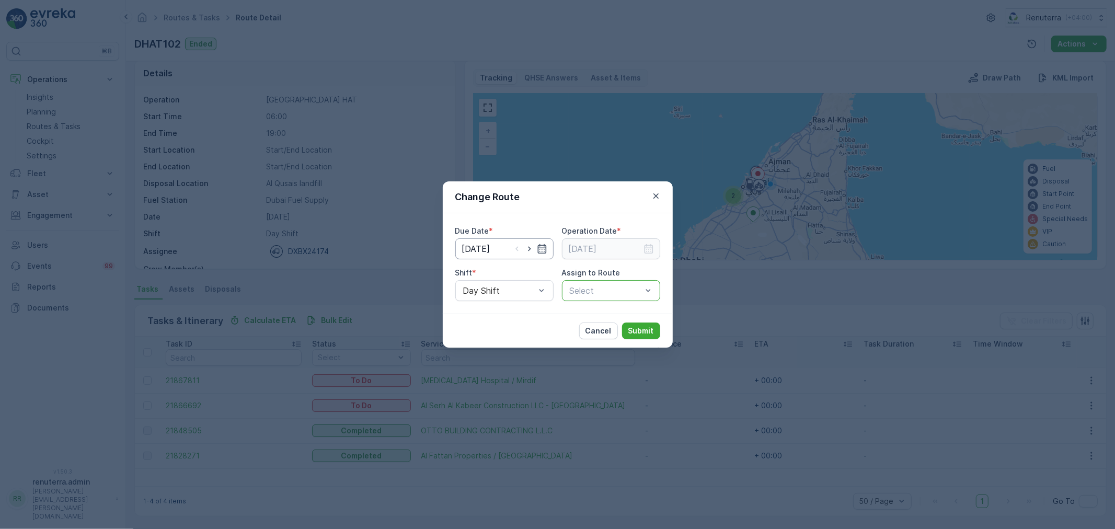
drag, startPoint x: 529, startPoint y: 244, endPoint x: 524, endPoint y: 257, distance: 14.1
click at [530, 244] on icon "button" at bounding box center [529, 249] width 10 height 10
type input "19.09.2025"
click at [654, 199] on icon "button" at bounding box center [656, 196] width 10 height 10
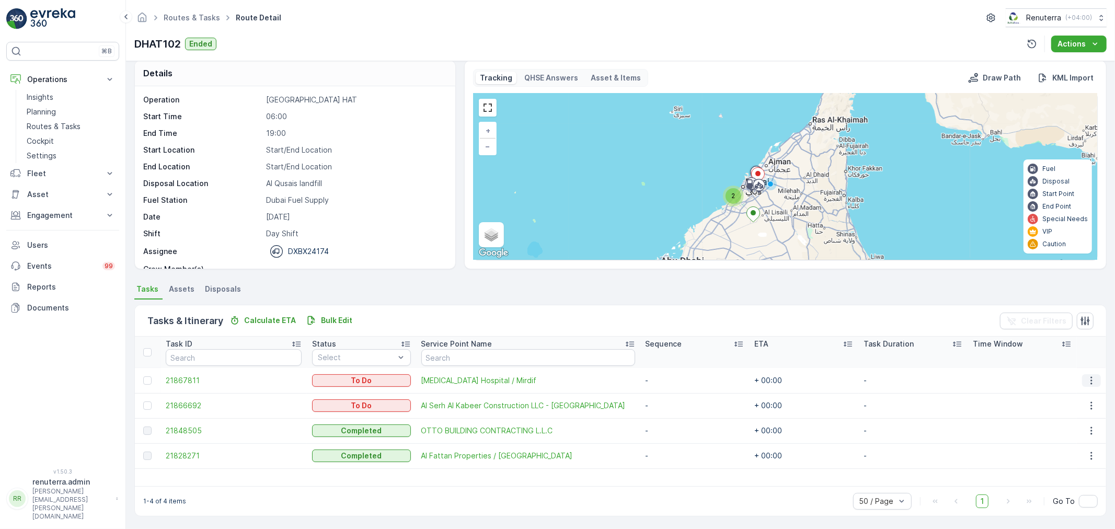
click at [1092, 379] on button "button" at bounding box center [1091, 380] width 19 height 13
click at [1065, 421] on span "Change Route" at bounding box center [1066, 424] width 51 height 10
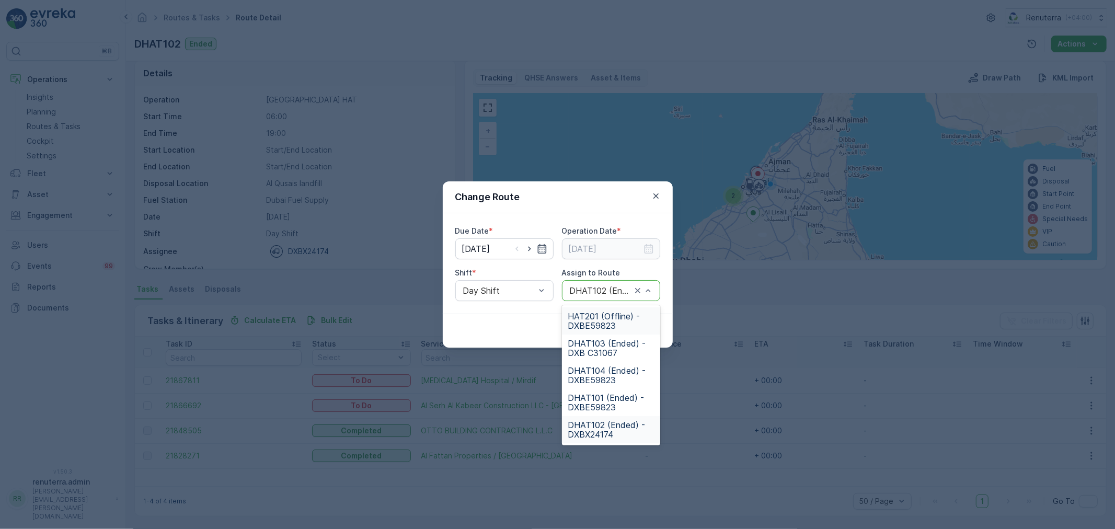
click at [624, 297] on div "DHAT102 (Ended) - DXBX24174" at bounding box center [611, 290] width 98 height 21
type input "201"
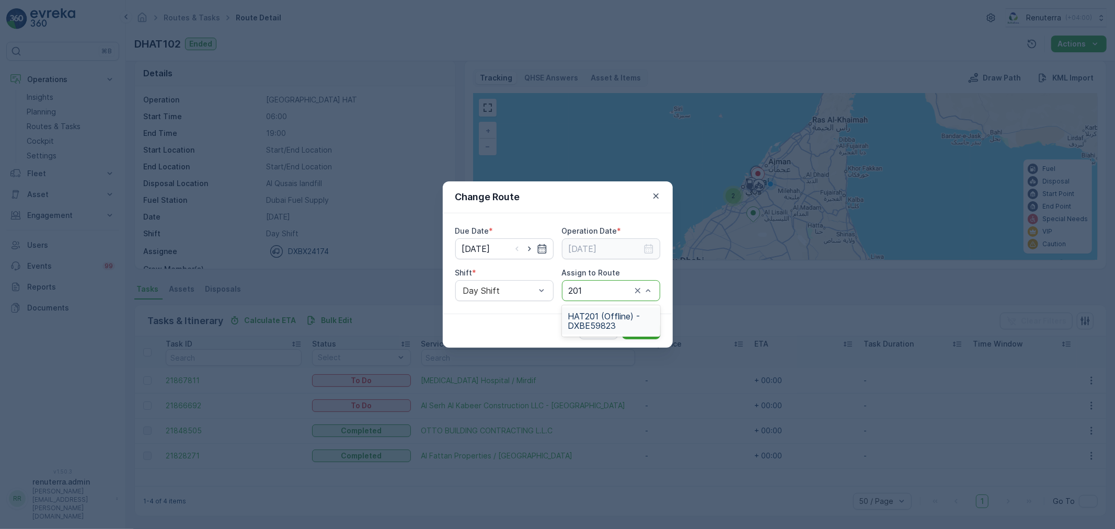
click at [610, 326] on span "HAT201 (Offline) - DXBE59823" at bounding box center [611, 321] width 86 height 19
click at [637, 329] on p "Submit" at bounding box center [641, 331] width 26 height 10
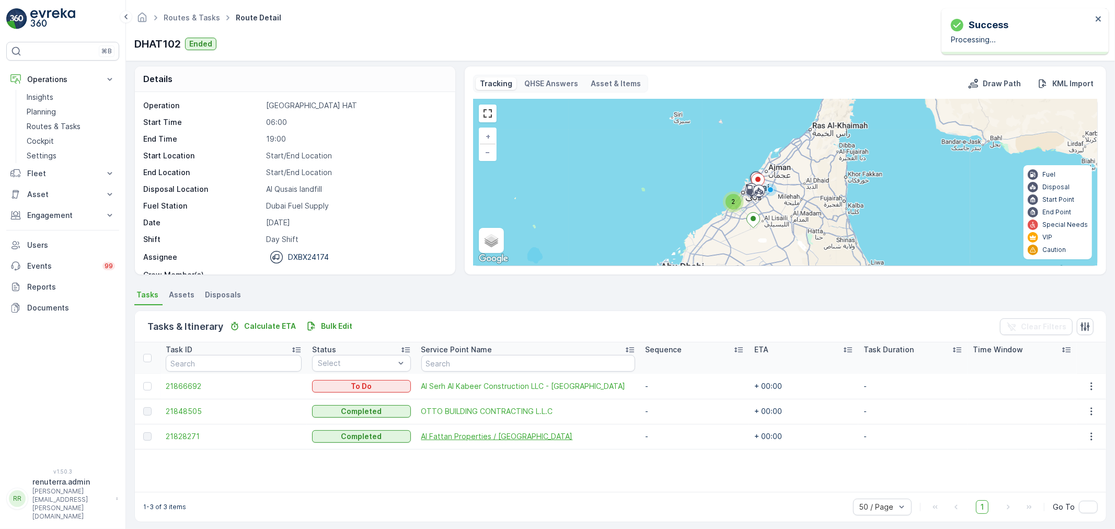
scroll to position [0, 0]
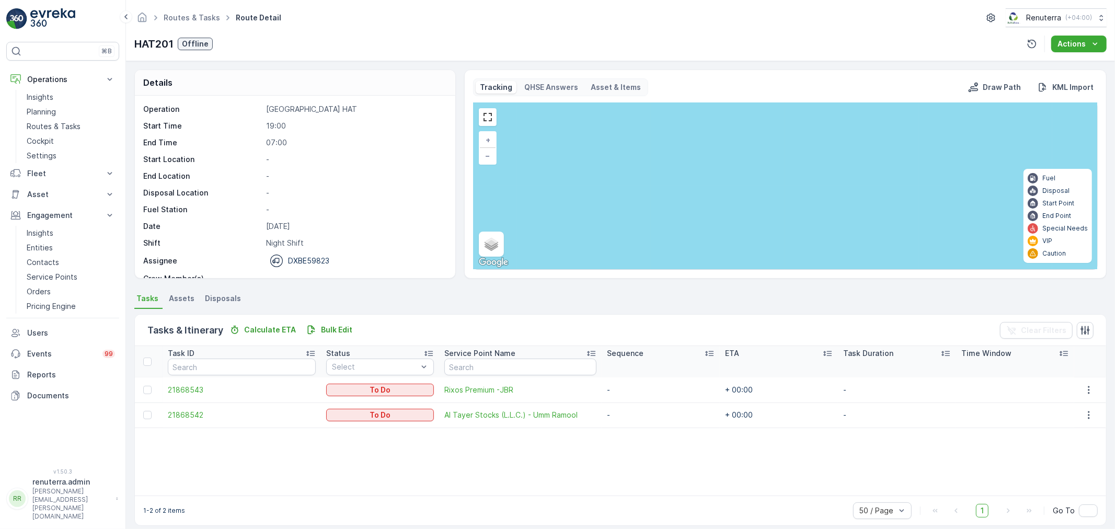
scroll to position [10, 0]
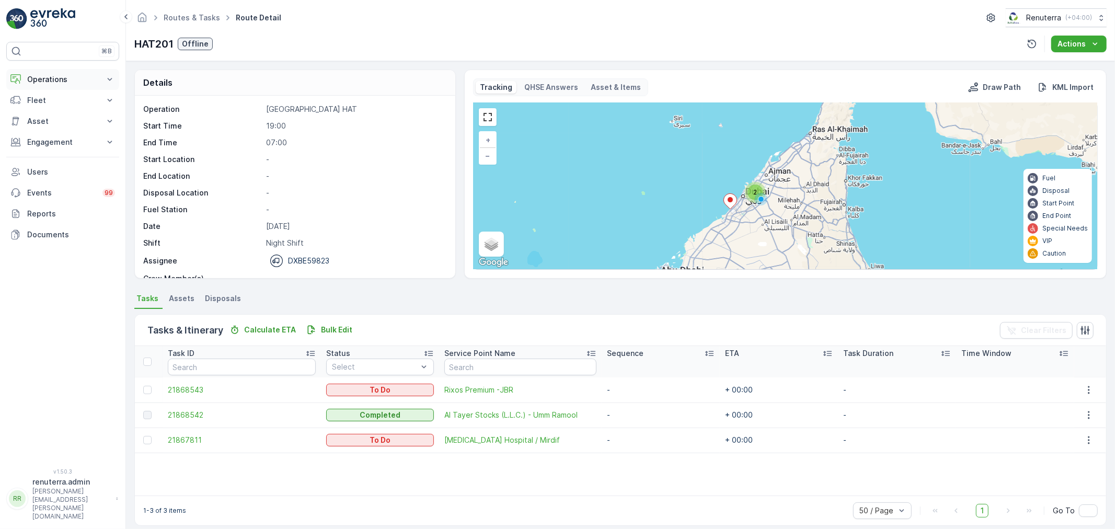
drag, startPoint x: 65, startPoint y: 77, endPoint x: 59, endPoint y: 86, distance: 11.3
click at [63, 77] on p "Operations" at bounding box center [62, 79] width 71 height 10
click at [54, 125] on p "Routes & Tasks" at bounding box center [54, 126] width 54 height 10
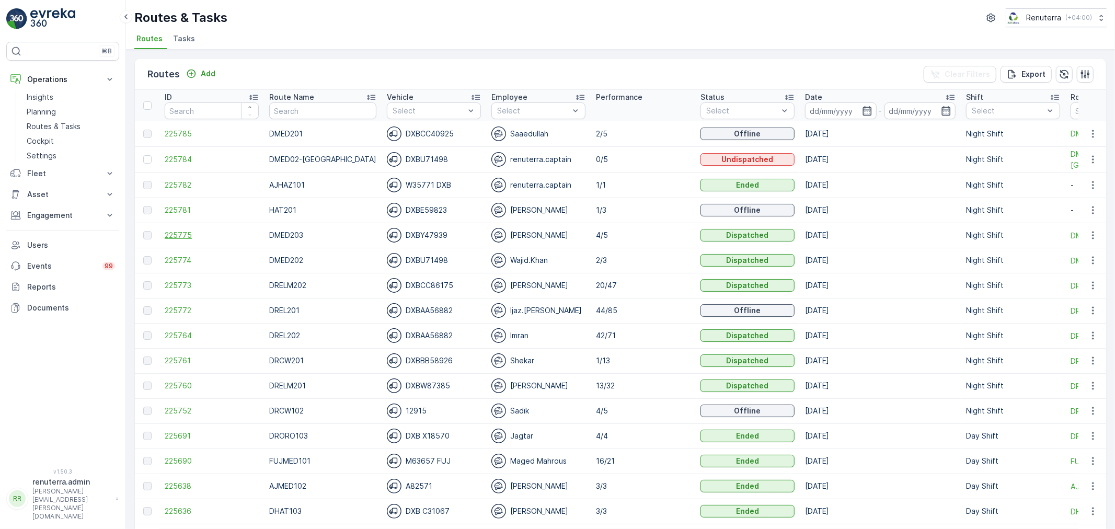
click at [173, 237] on span "225775" at bounding box center [212, 235] width 94 height 10
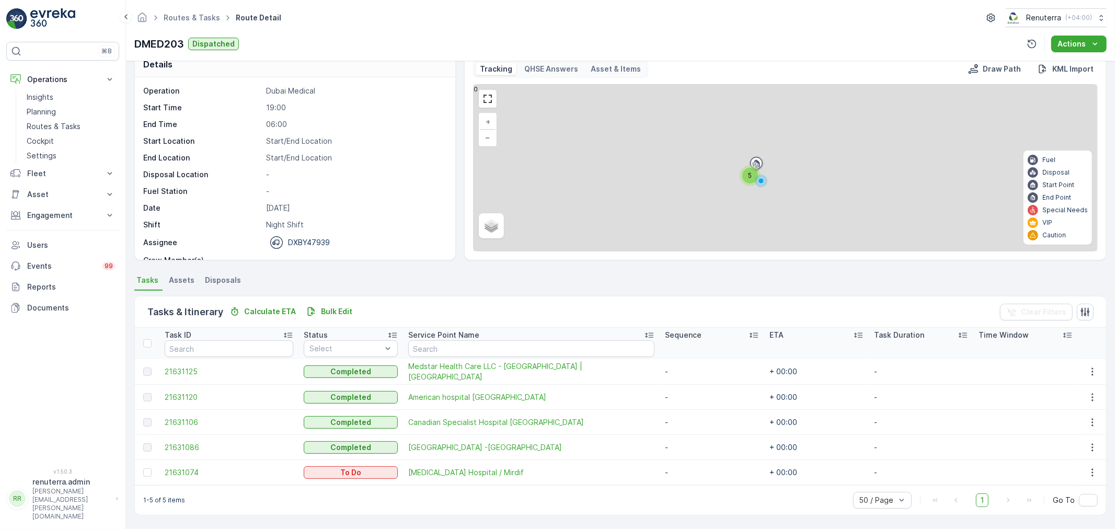
scroll to position [18, 0]
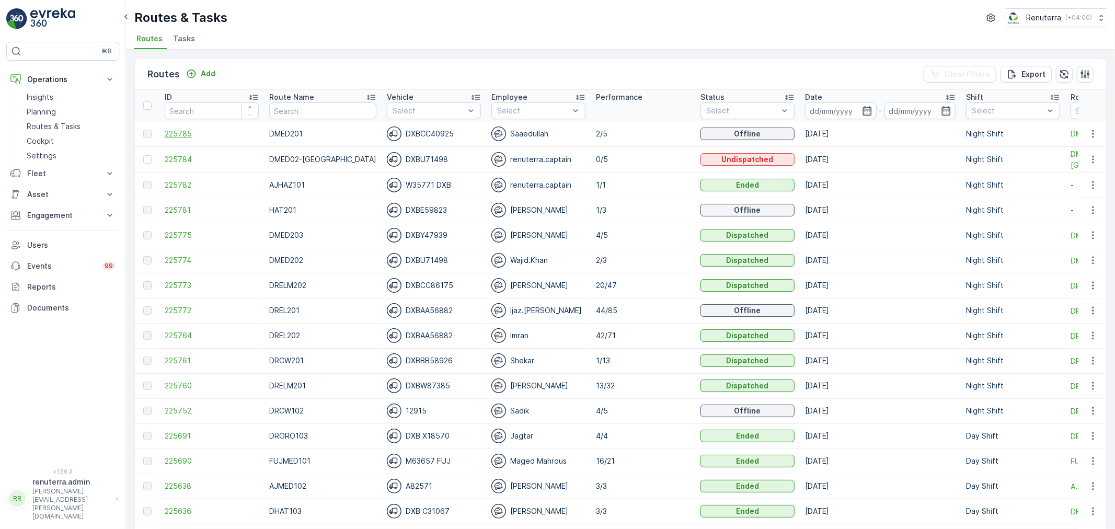
click at [165, 133] on span "225785" at bounding box center [212, 134] width 94 height 10
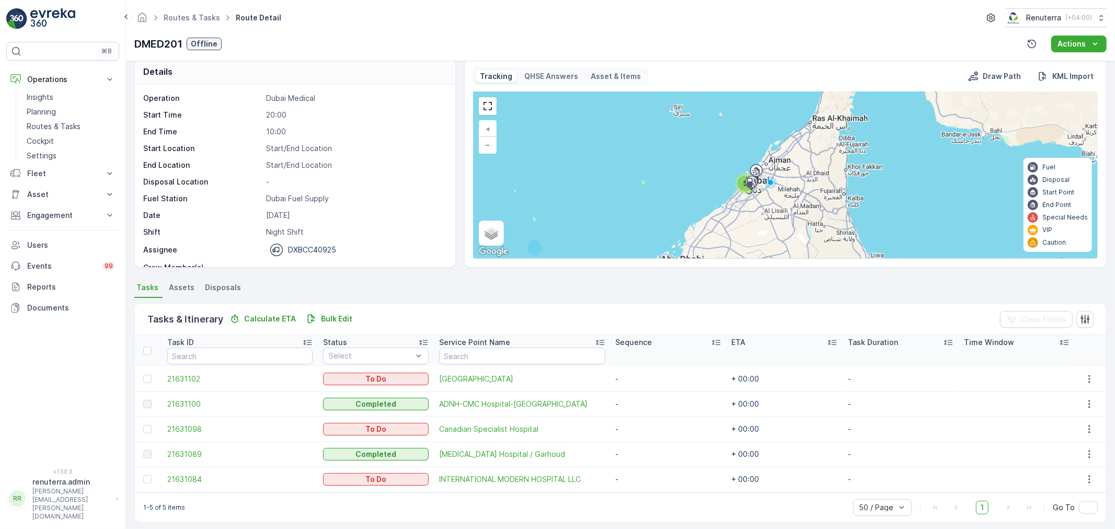
scroll to position [18, 0]
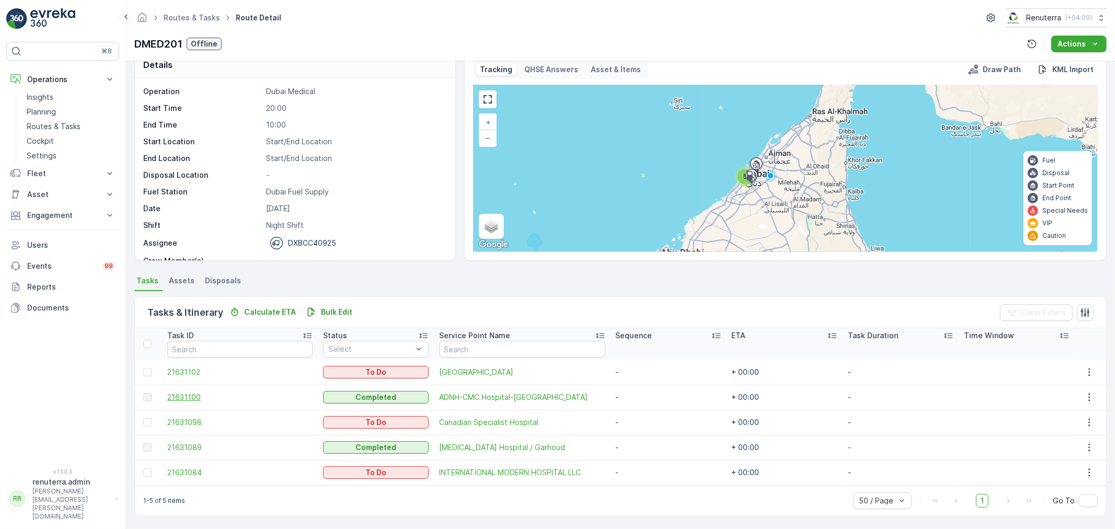
click at [197, 396] on span "21631100" at bounding box center [239, 397] width 145 height 10
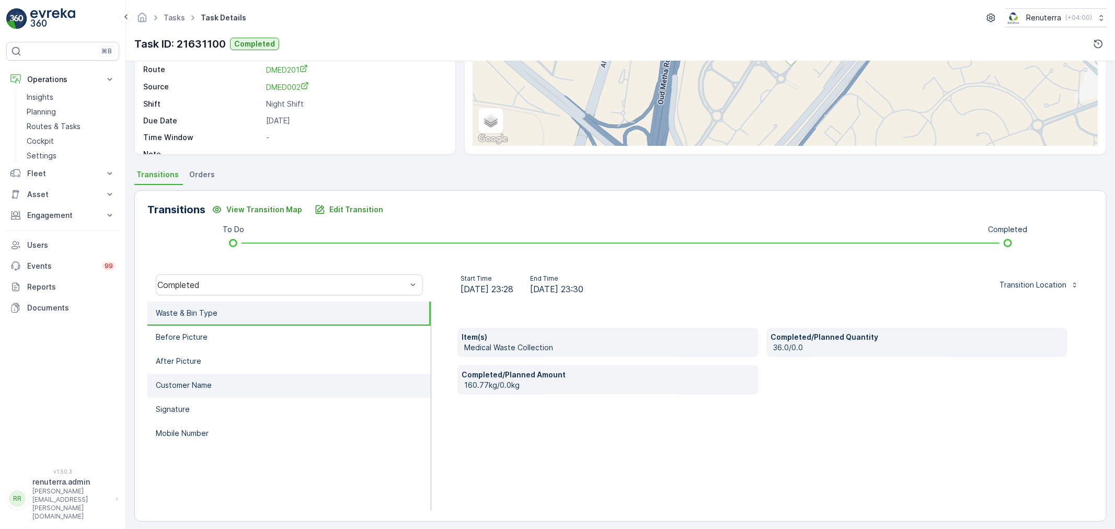
scroll to position [129, 0]
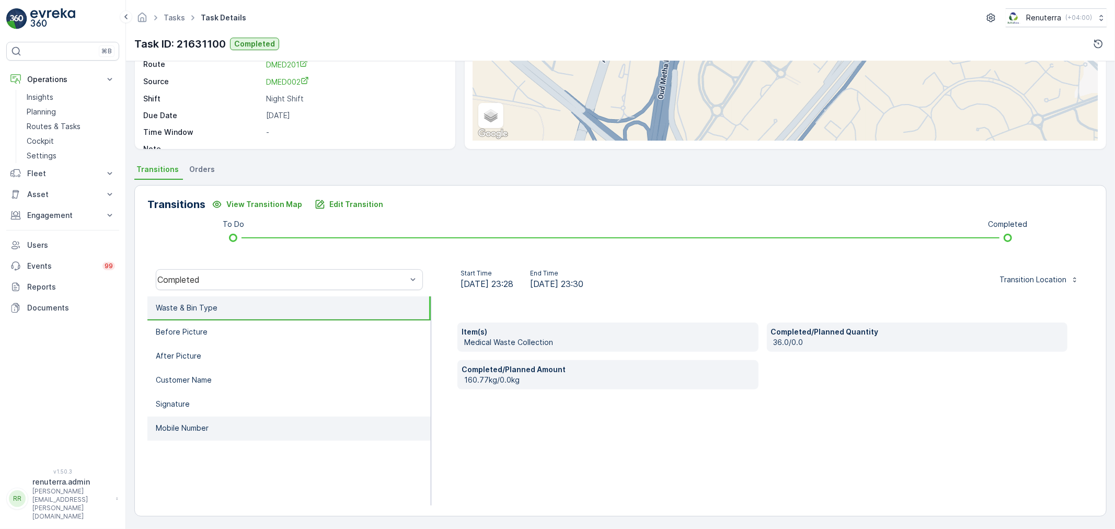
click at [201, 414] on ul "Waste & Bin Type Before Picture After Picture Customer Name Signature Mobile Nu…" at bounding box center [289, 400] width 284 height 209
click at [193, 423] on p "Mobile Number" at bounding box center [182, 428] width 53 height 10
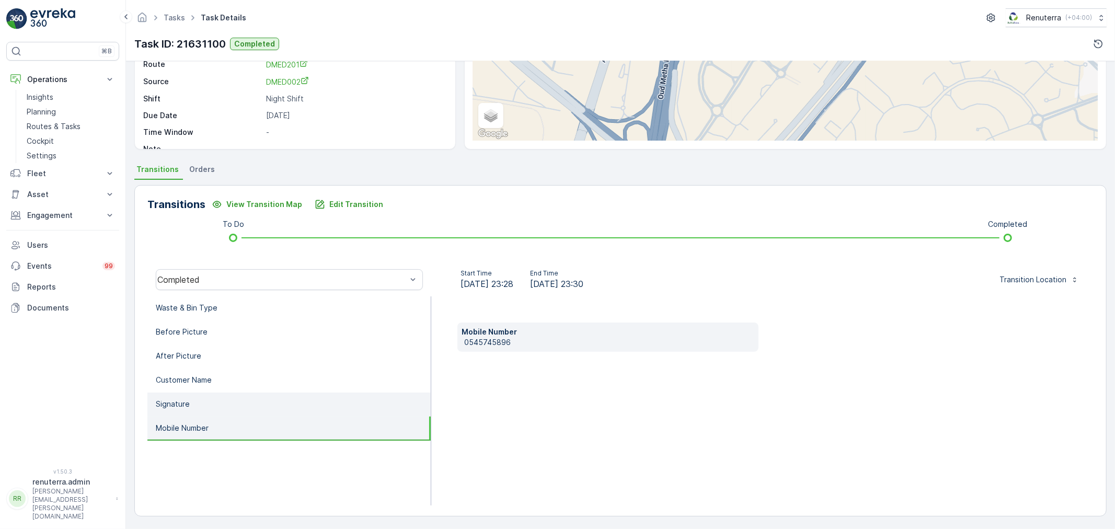
click at [194, 399] on li "Signature" at bounding box center [288, 405] width 283 height 24
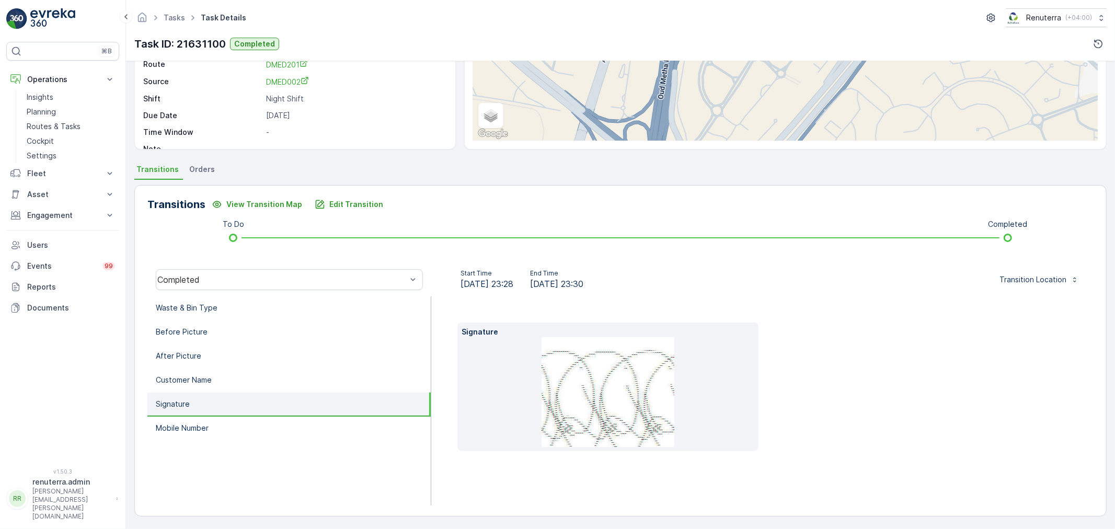
click at [617, 390] on img at bounding box center [608, 392] width 133 height 110
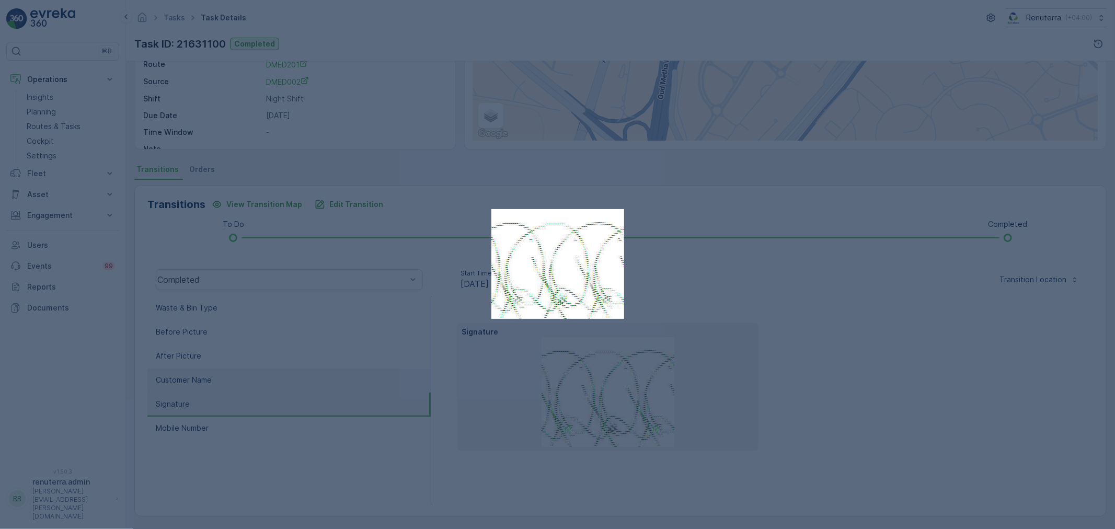
drag, startPoint x: 409, startPoint y: 377, endPoint x: 400, endPoint y: 375, distance: 9.0
click at [406, 375] on div at bounding box center [557, 264] width 1115 height 529
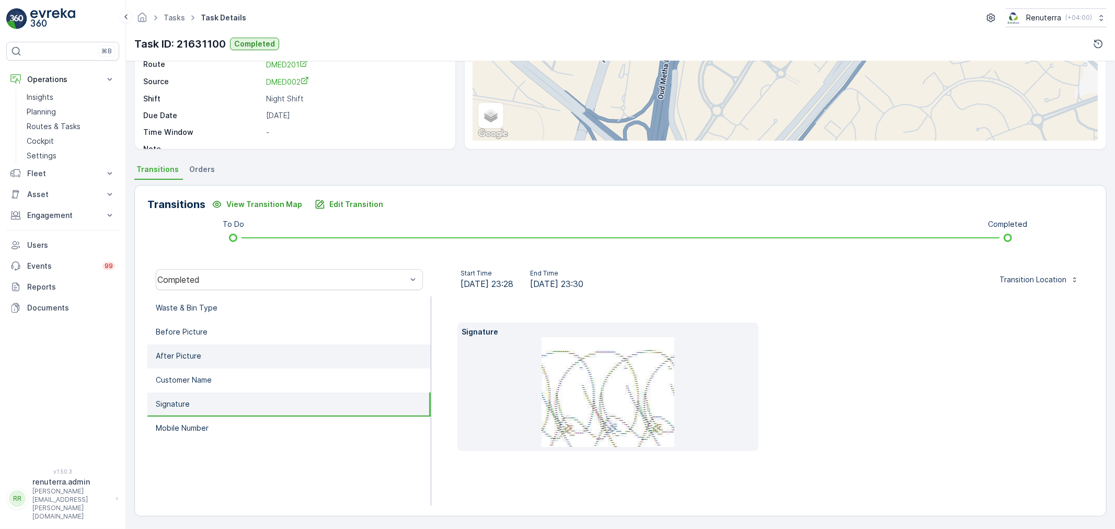
click at [191, 364] on li "After Picture" at bounding box center [288, 356] width 283 height 24
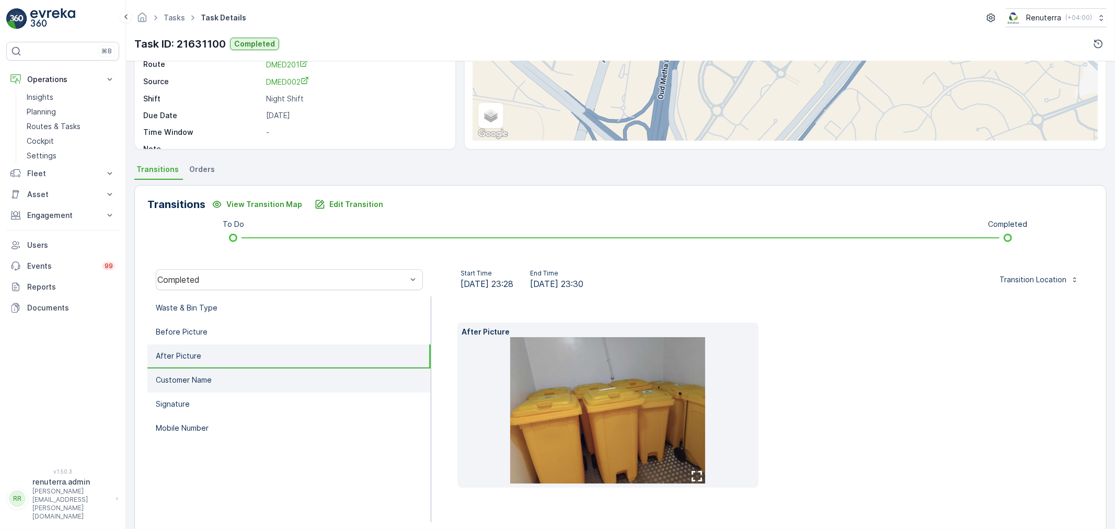
click at [190, 375] on p "Customer Name" at bounding box center [184, 380] width 56 height 10
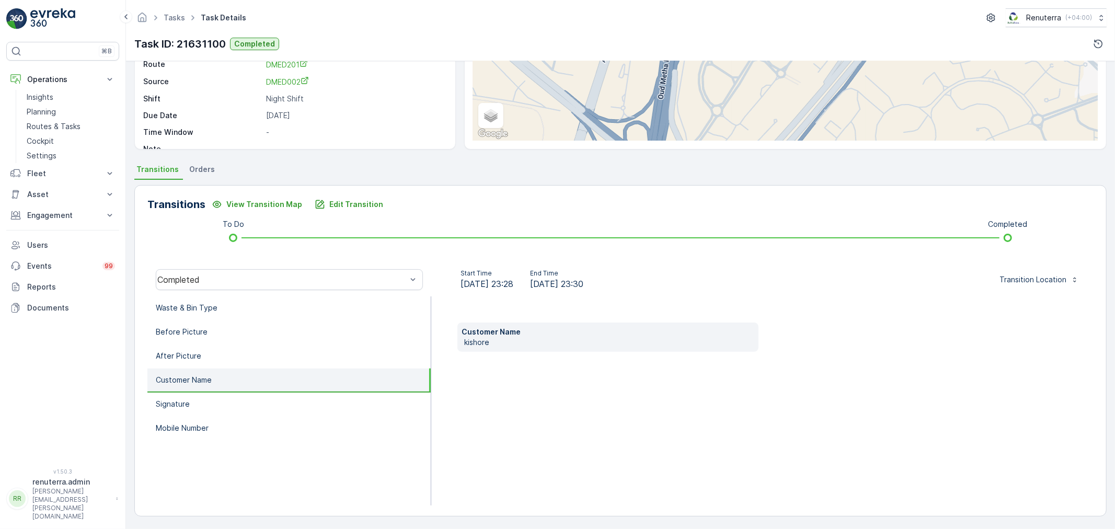
click at [199, 375] on p "Customer Name" at bounding box center [184, 380] width 56 height 10
click at [196, 364] on li "After Picture" at bounding box center [288, 356] width 283 height 24
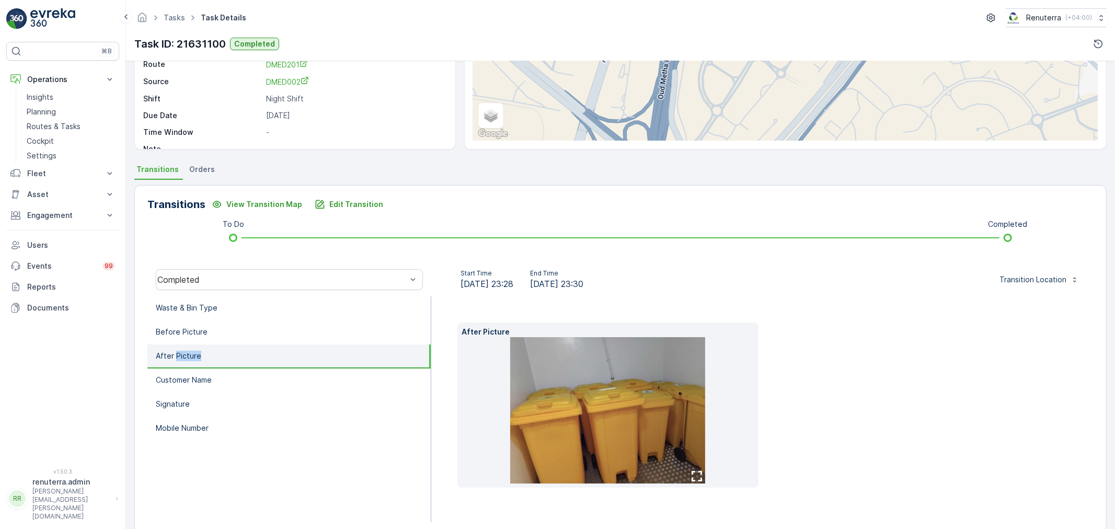
click at [196, 363] on li "After Picture" at bounding box center [288, 356] width 283 height 24
click at [235, 340] on li "Before Picture" at bounding box center [288, 332] width 283 height 24
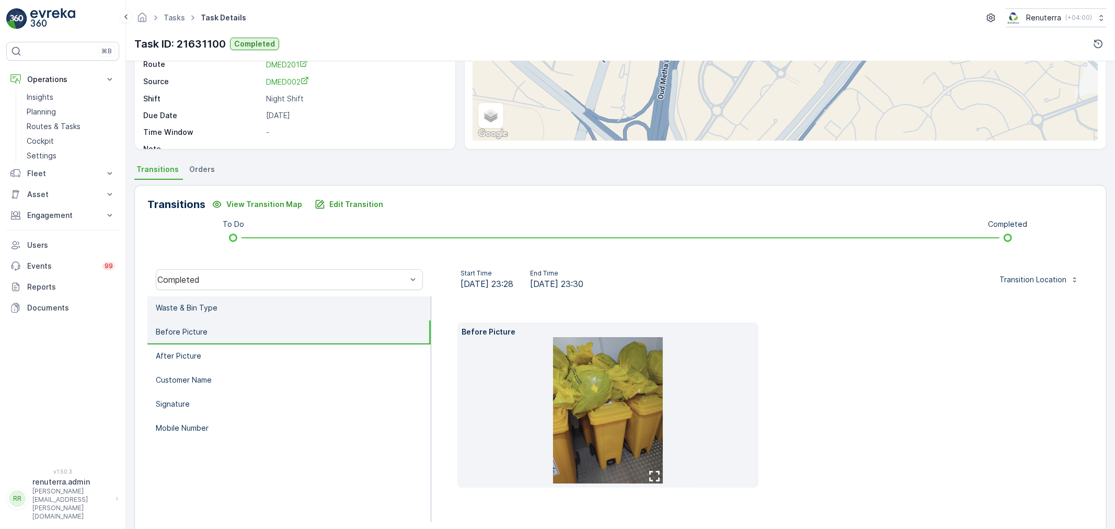
click at [247, 313] on li "Waste & Bin Type" at bounding box center [288, 308] width 283 height 24
